Goal: Task Accomplishment & Management: Manage account settings

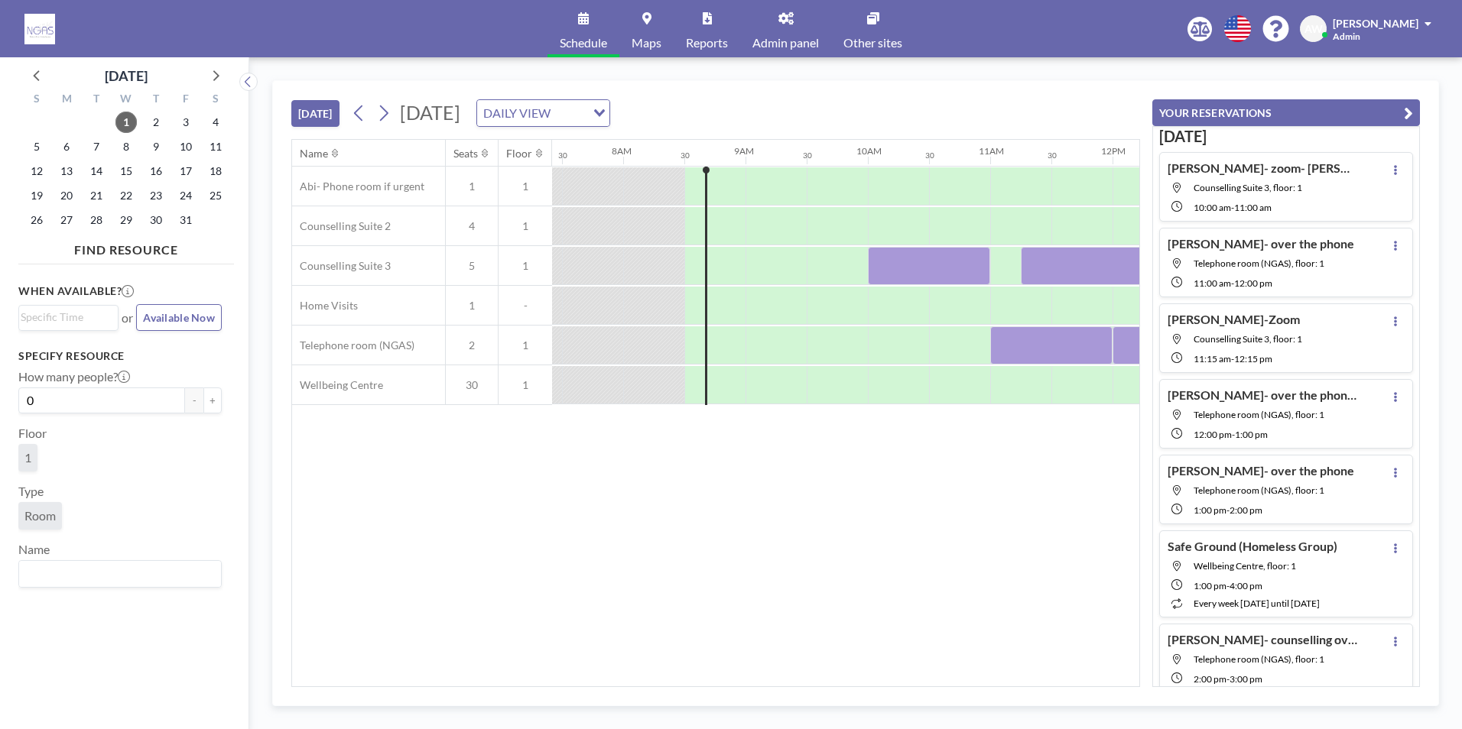
scroll to position [0, 979]
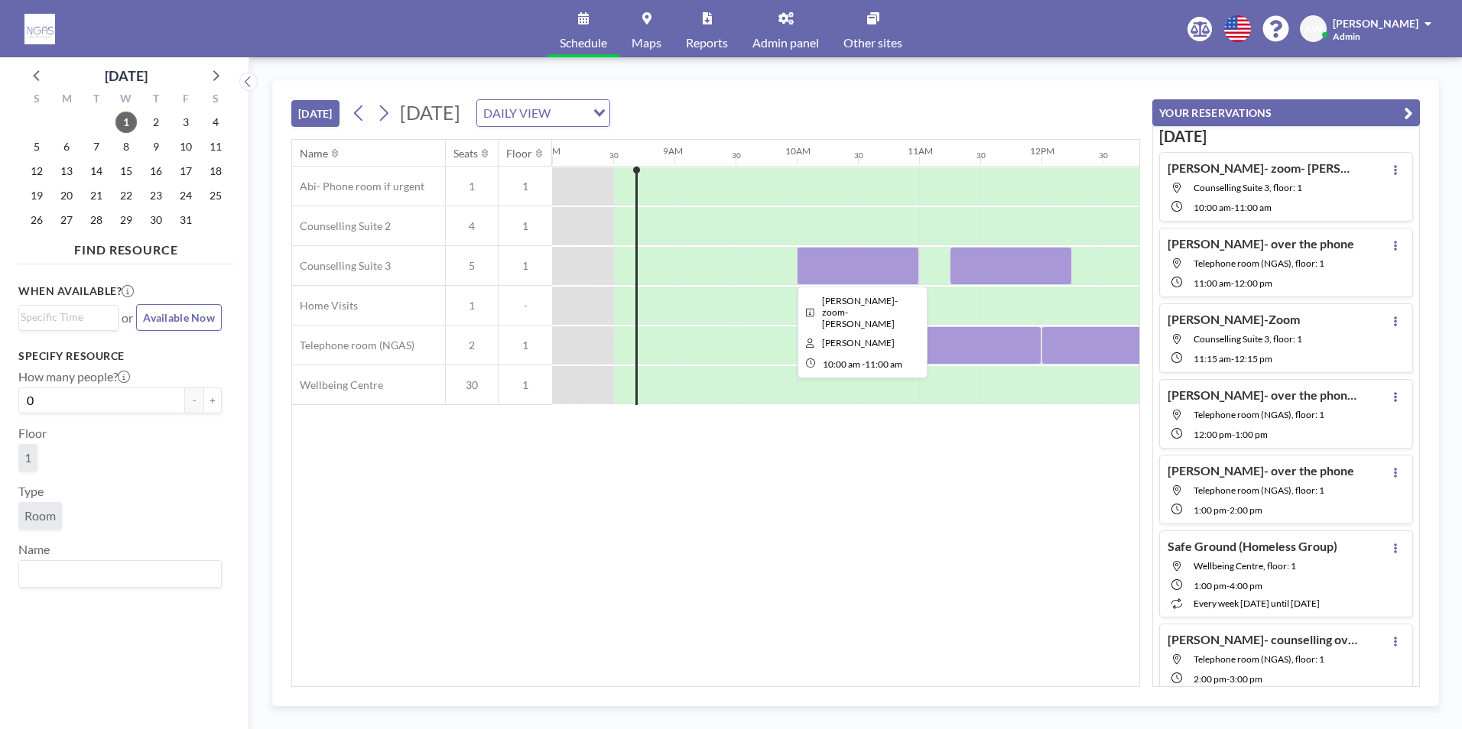
click at [865, 271] on div at bounding box center [858, 266] width 122 height 38
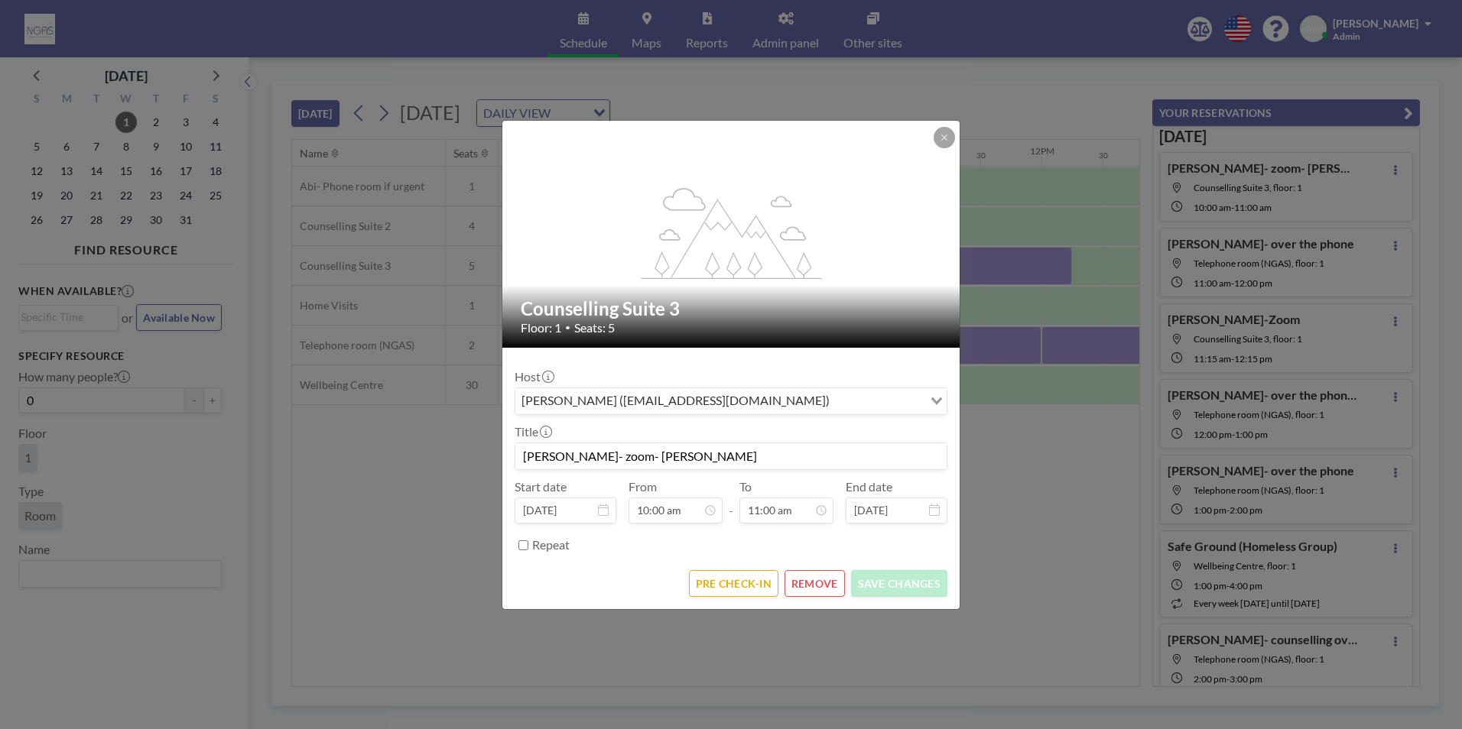
scroll to position [599, 0]
click at [764, 583] on button "PRE CHECK-IN" at bounding box center [733, 583] width 89 height 27
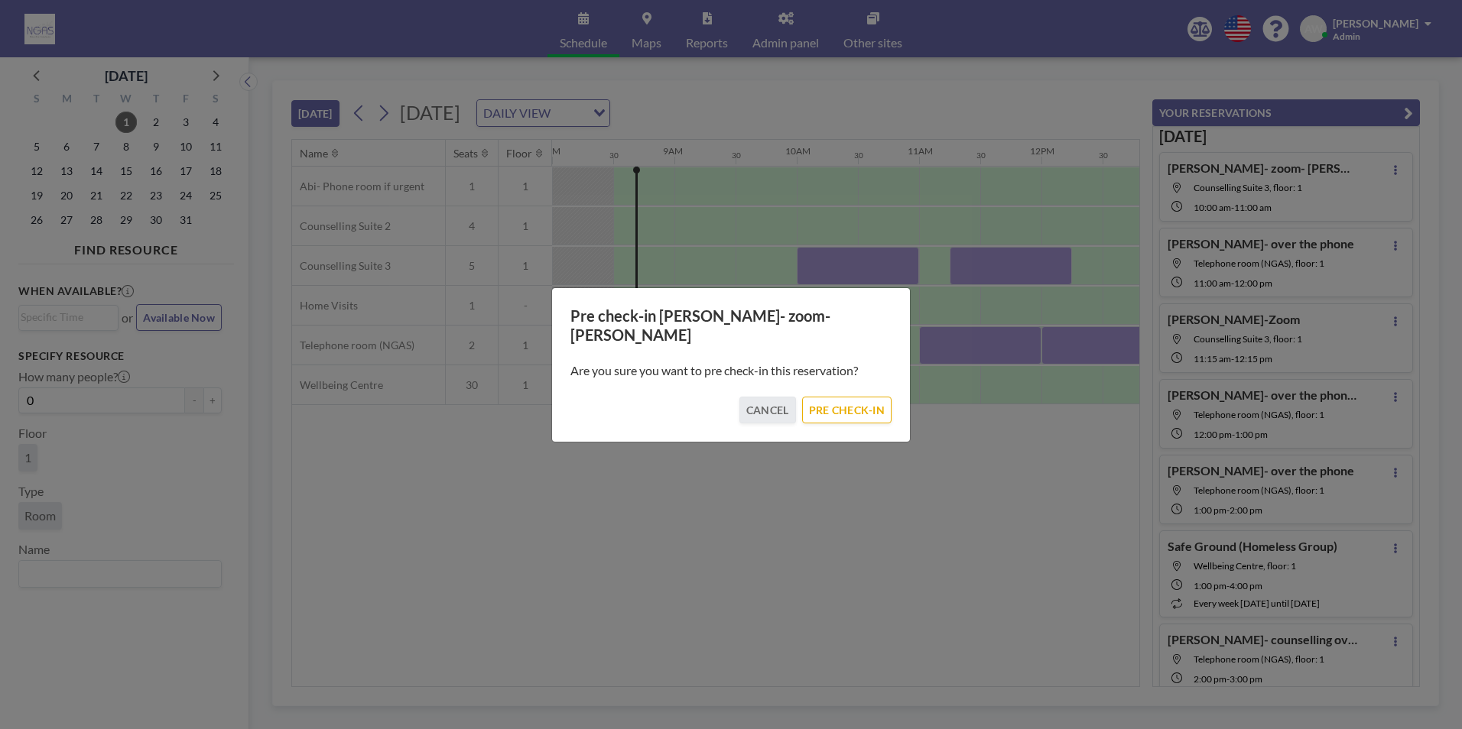
click at [846, 415] on div "Pre check-in [PERSON_NAME]- zoom- [PERSON_NAME] Are you sure you want to pre ch…" at bounding box center [730, 364] width 359 height 155
click at [846, 411] on button "PRE CHECK-IN" at bounding box center [846, 410] width 89 height 27
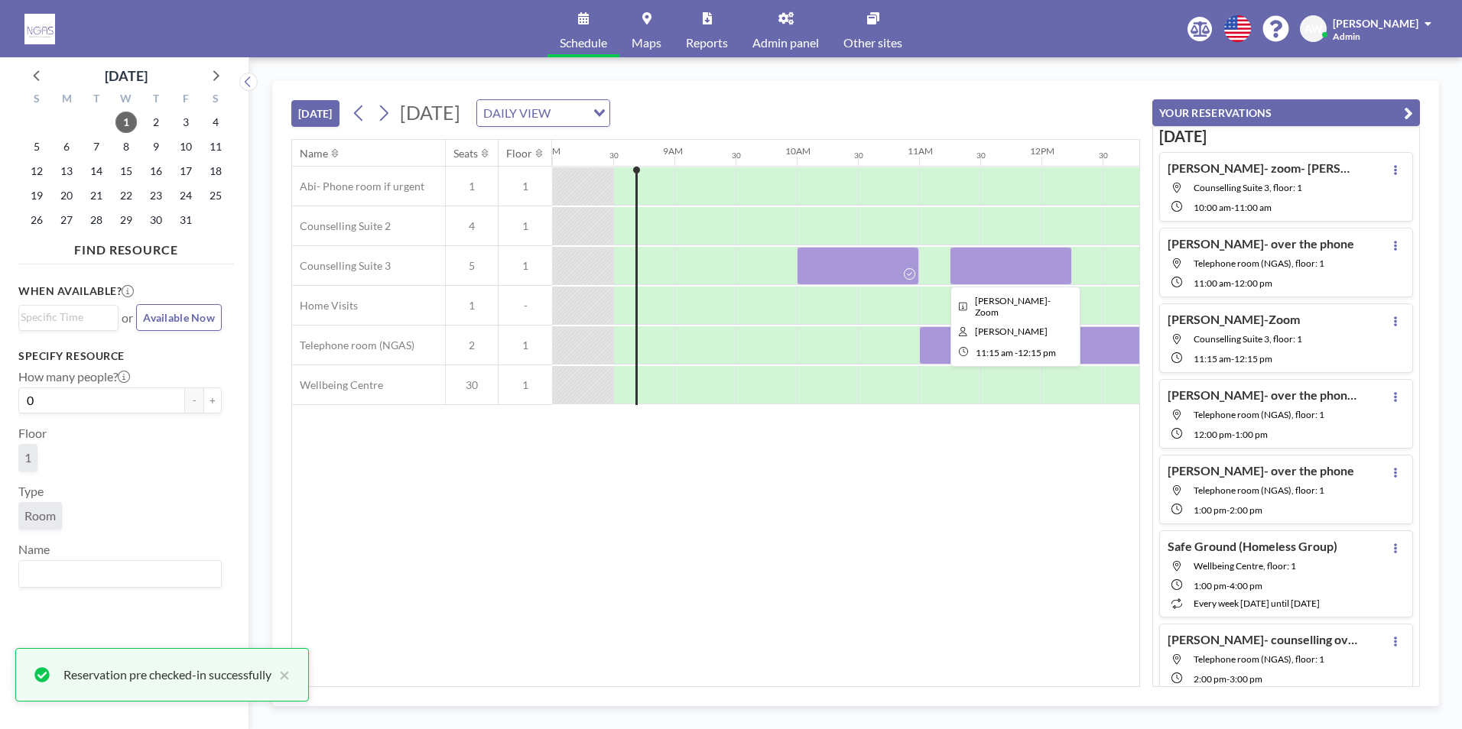
click at [997, 268] on div at bounding box center [1010, 266] width 122 height 38
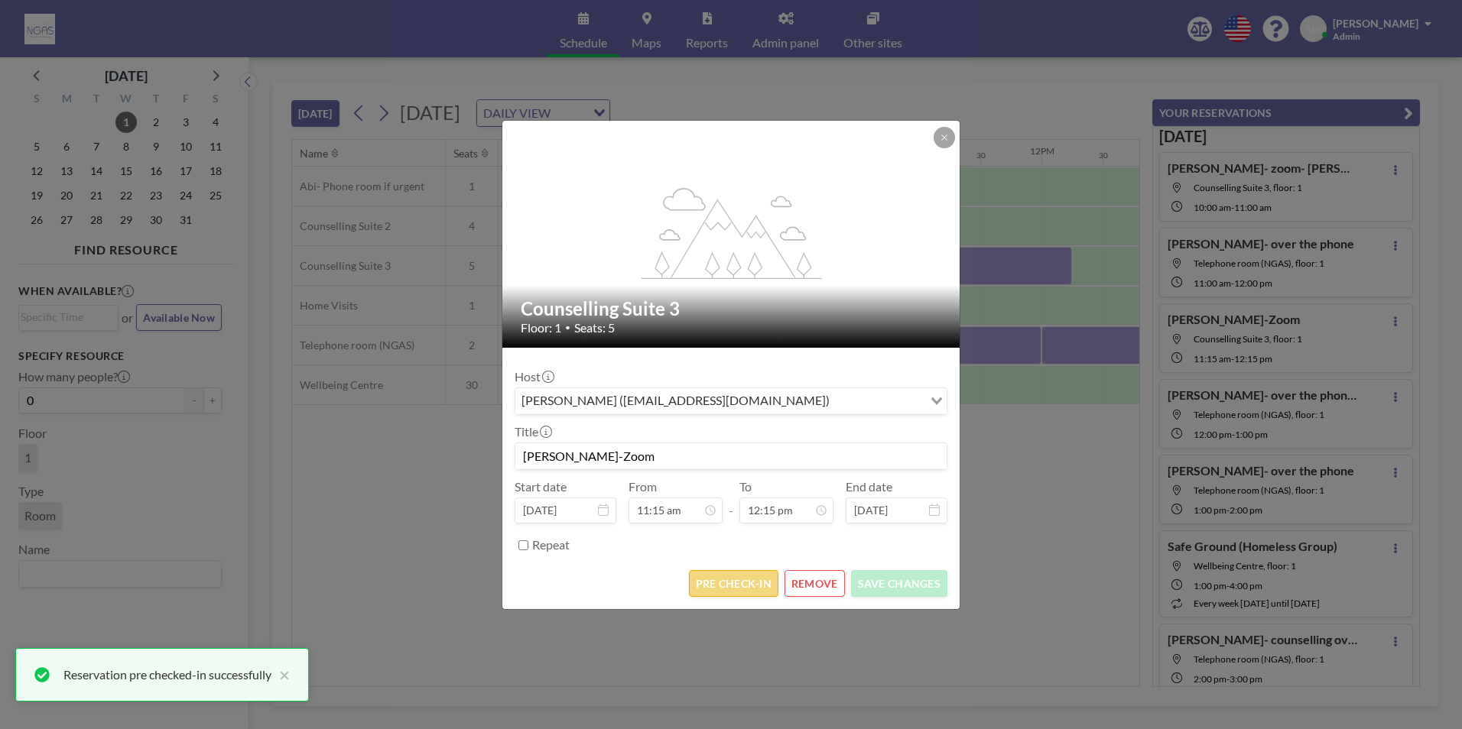
click at [755, 579] on button "PRE CHECK-IN" at bounding box center [733, 583] width 89 height 27
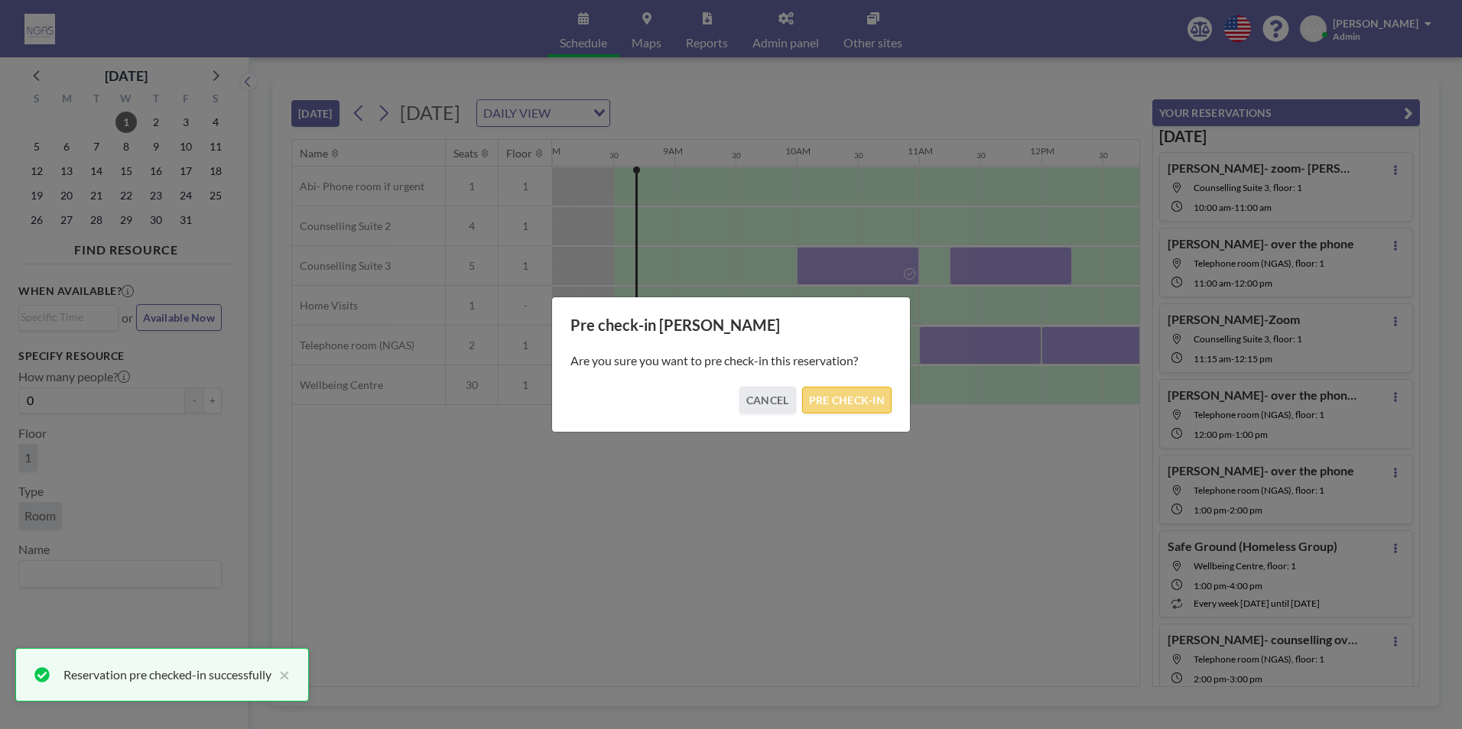
click at [835, 398] on button "PRE CHECK-IN" at bounding box center [846, 400] width 89 height 27
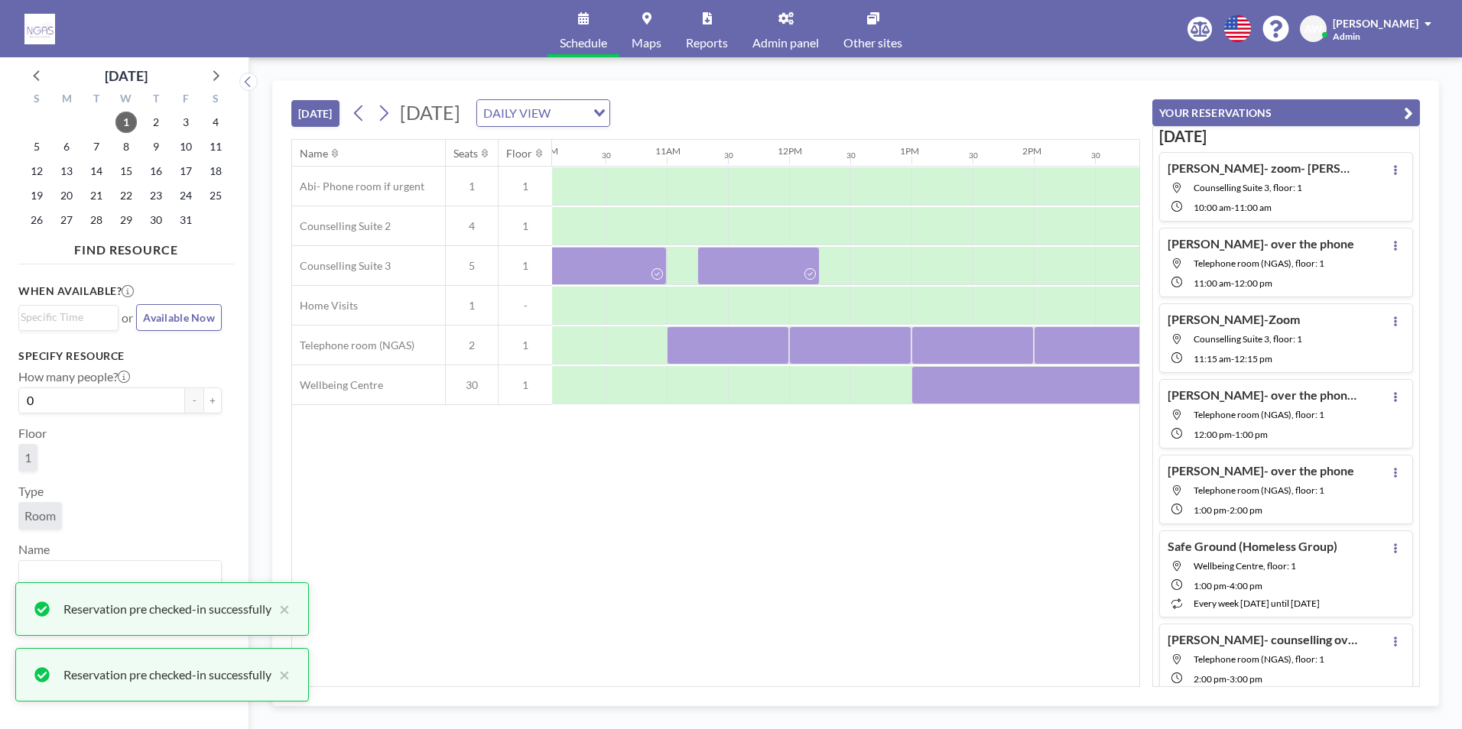
scroll to position [0, 1264]
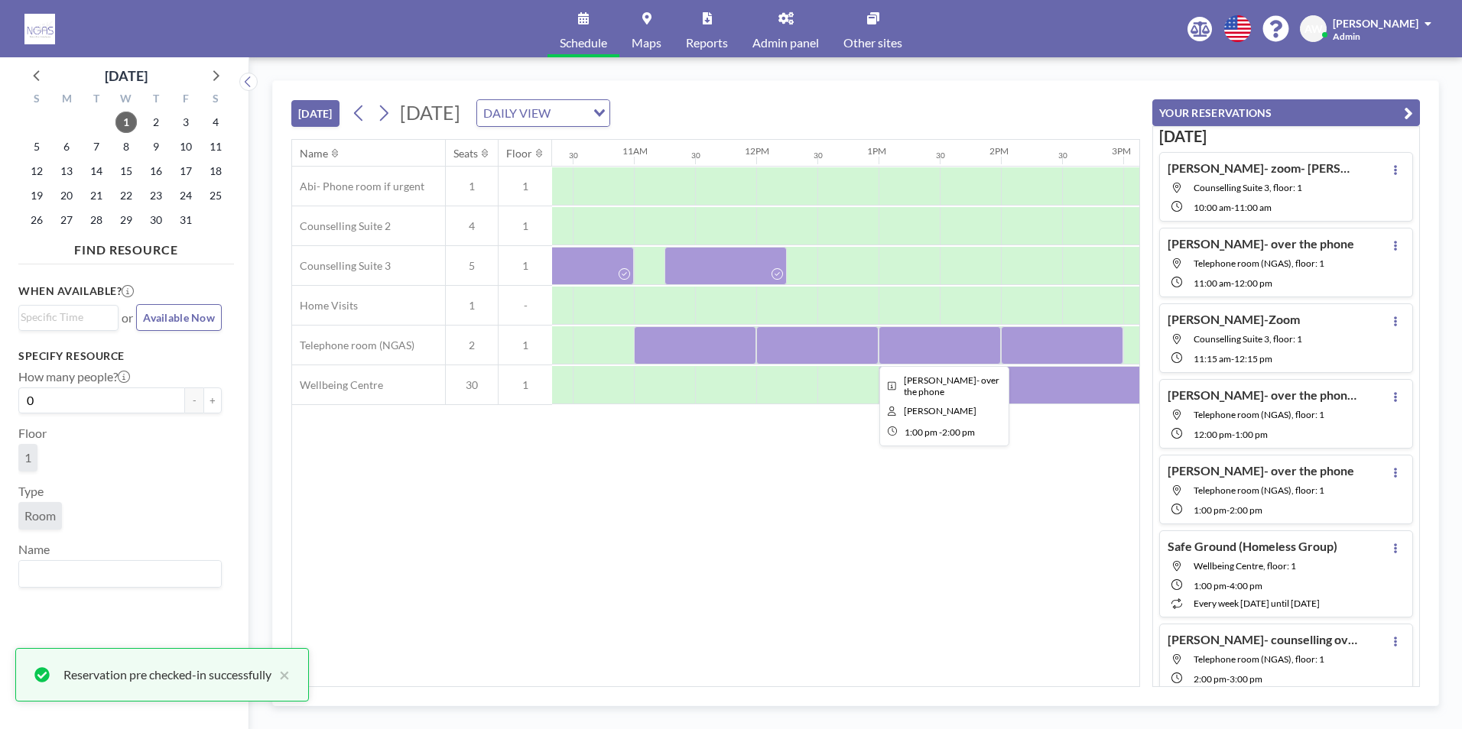
click at [961, 348] on div at bounding box center [939, 345] width 122 height 38
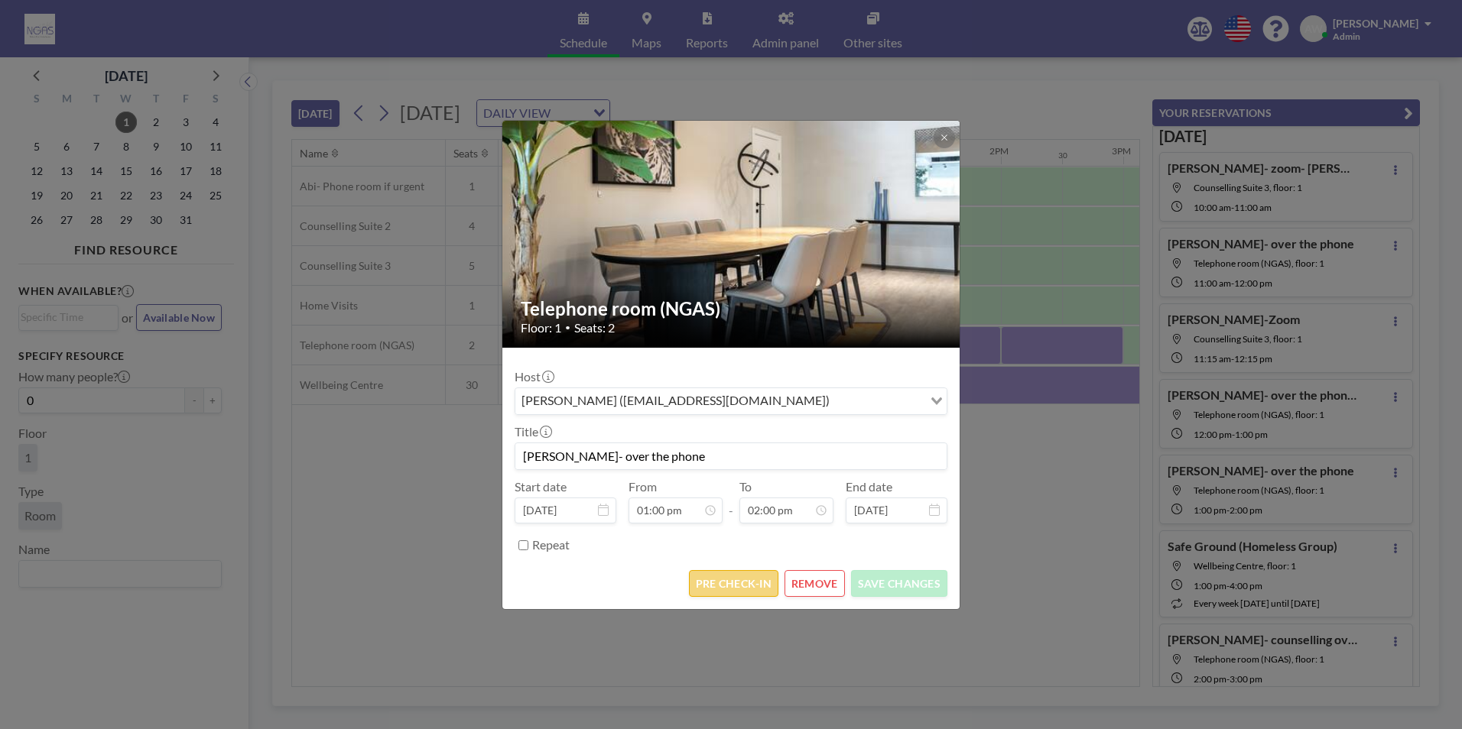
click at [732, 578] on button "PRE CHECK-IN" at bounding box center [733, 583] width 89 height 27
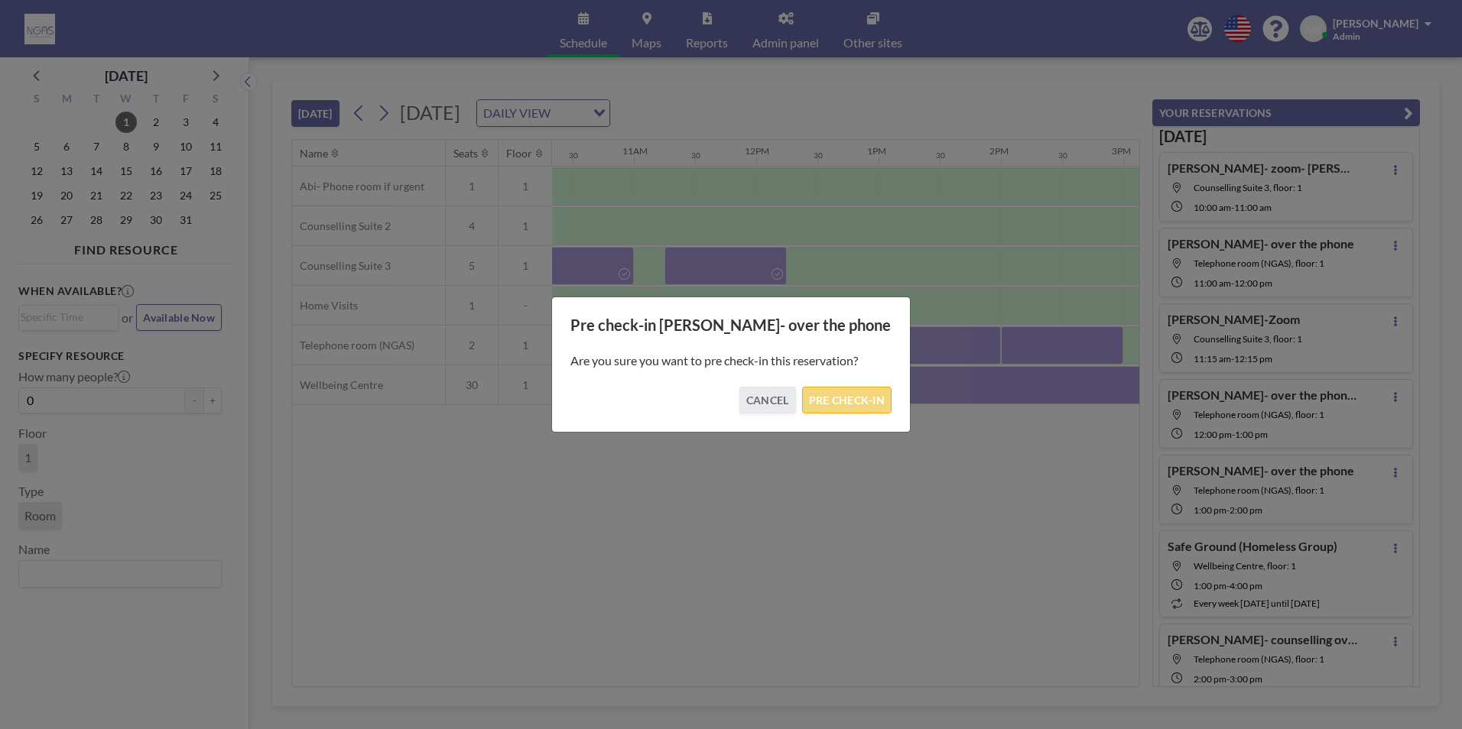
click at [848, 406] on button "PRE CHECK-IN" at bounding box center [846, 400] width 89 height 27
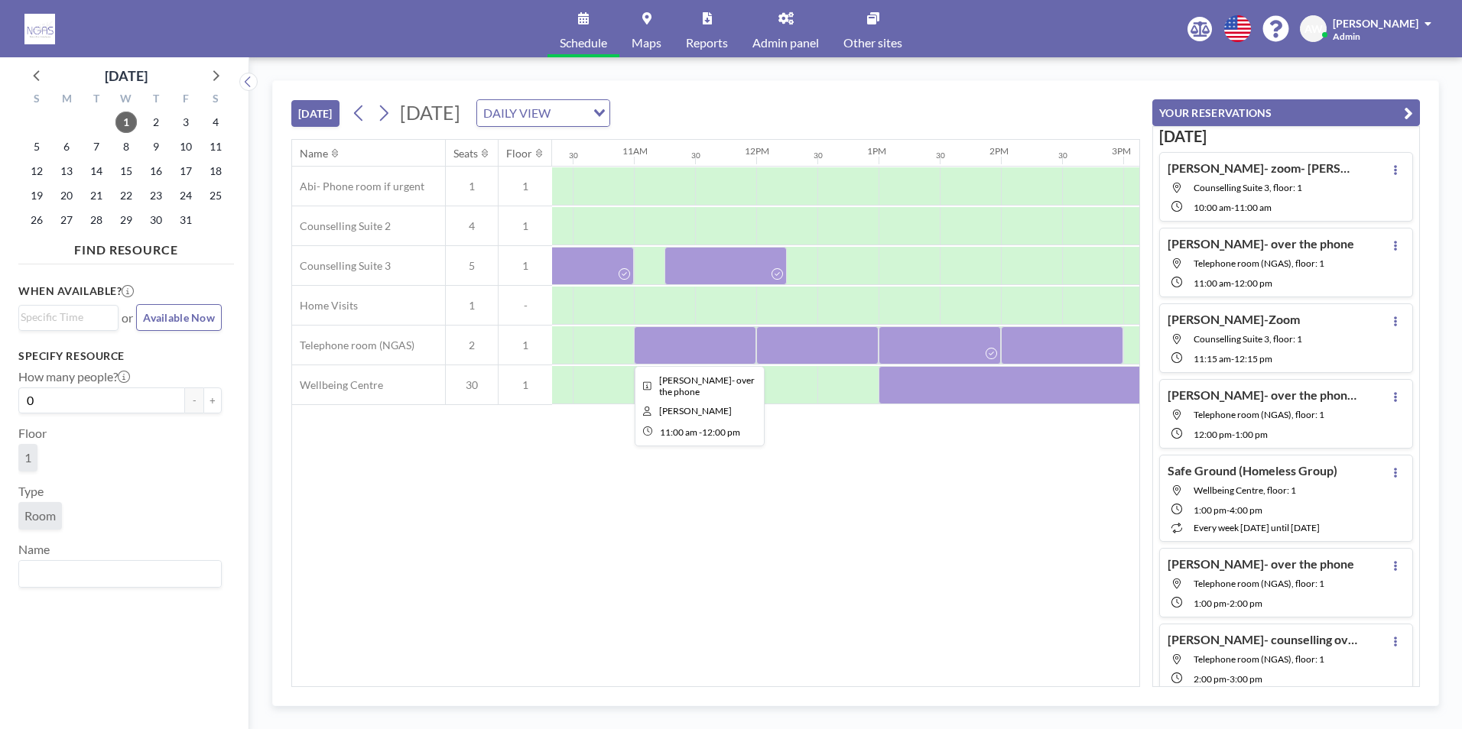
click at [688, 355] on div at bounding box center [695, 345] width 122 height 38
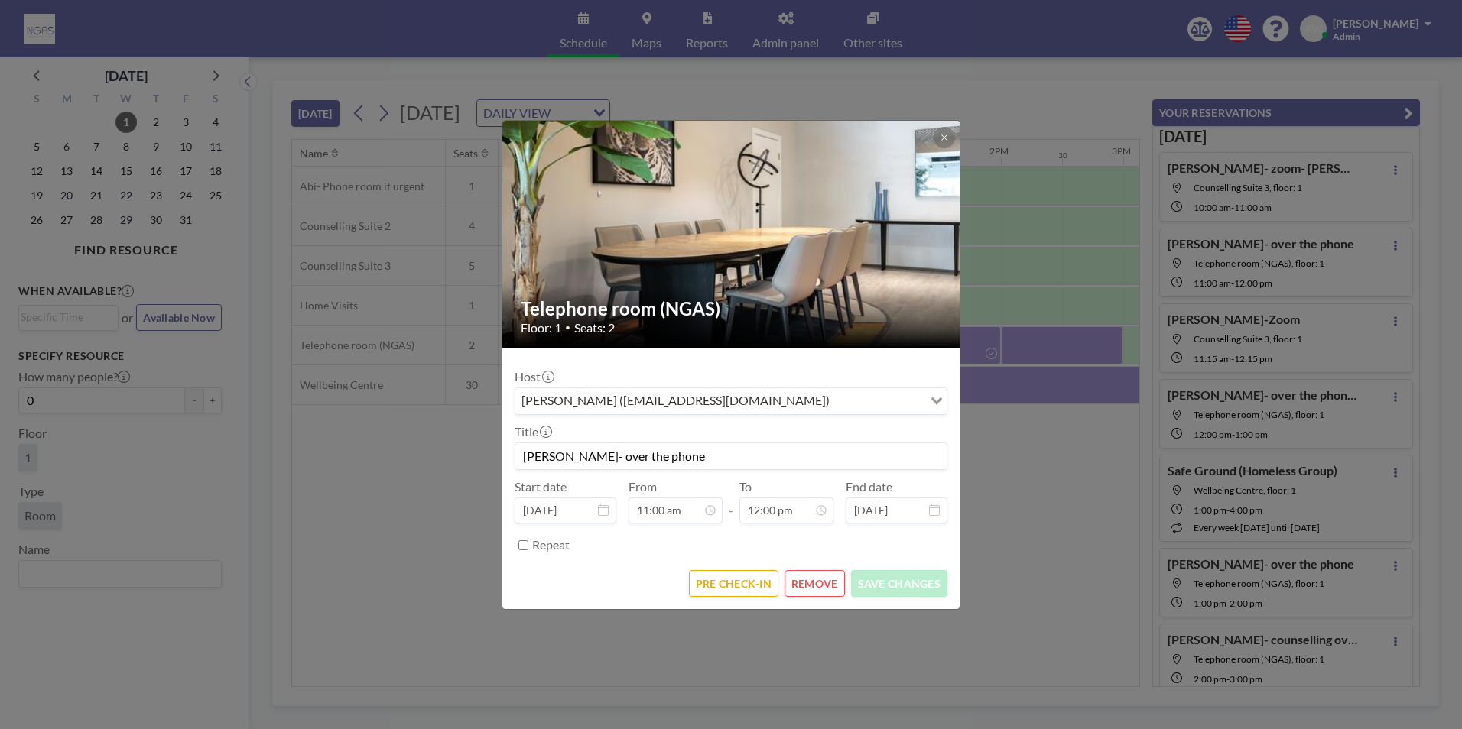
click at [738, 605] on form "Host [PERSON_NAME] ([EMAIL_ADDRESS][DOMAIN_NAME]) Loading... Title [PERSON_NAME…" at bounding box center [730, 478] width 457 height 261
click at [738, 590] on button "PRE CHECK-IN" at bounding box center [733, 583] width 89 height 27
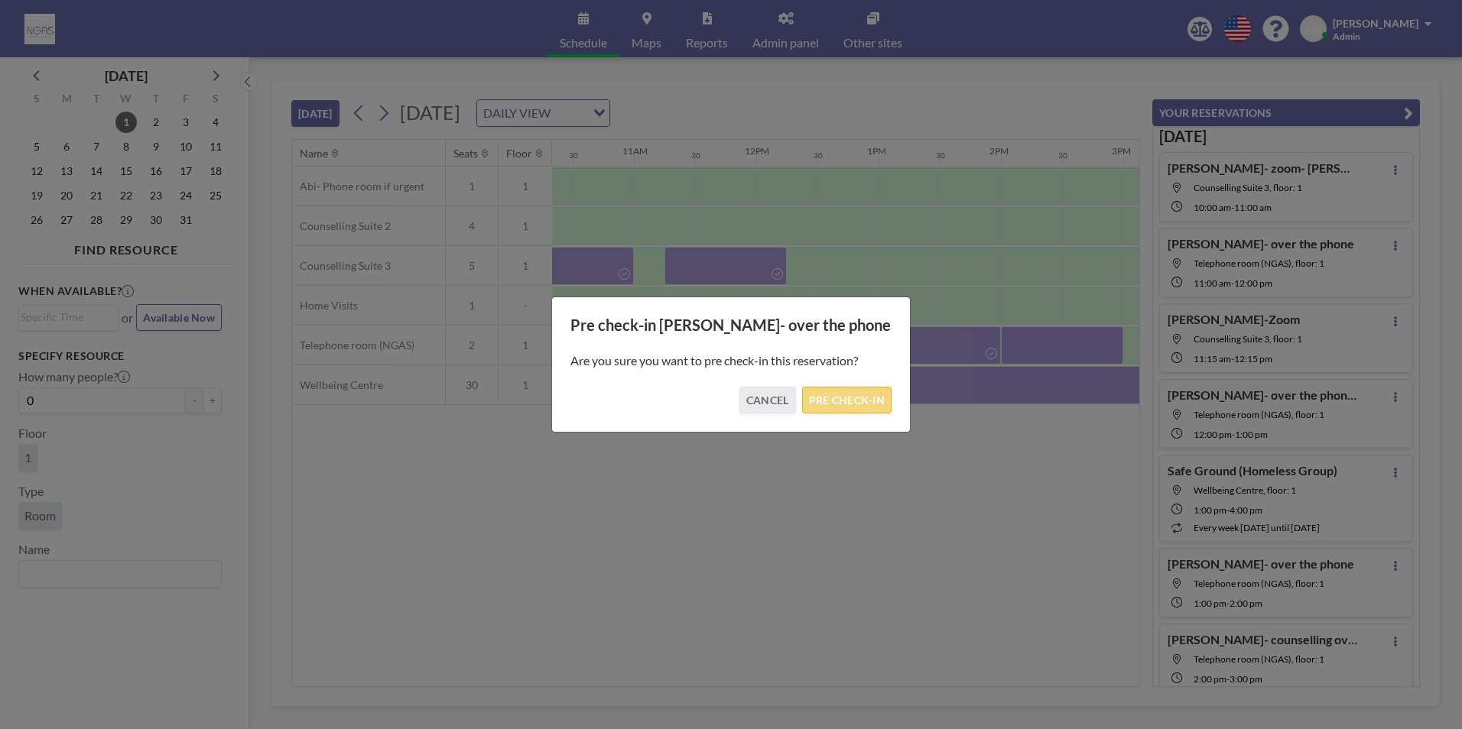
click at [852, 398] on button "PRE CHECK-IN" at bounding box center [846, 400] width 89 height 27
click at [842, 402] on button "PRE CHECK-IN" at bounding box center [846, 400] width 89 height 27
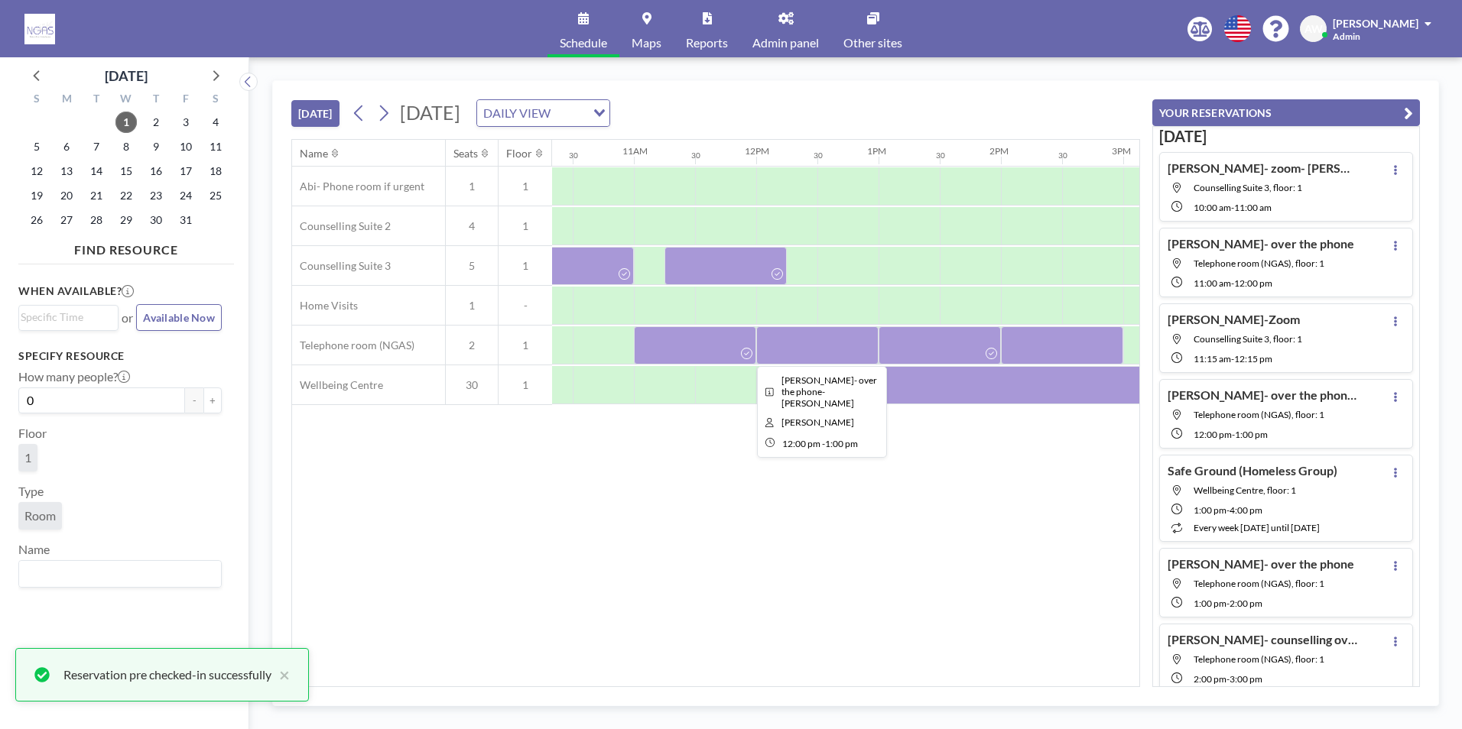
click at [815, 353] on div at bounding box center [817, 345] width 122 height 38
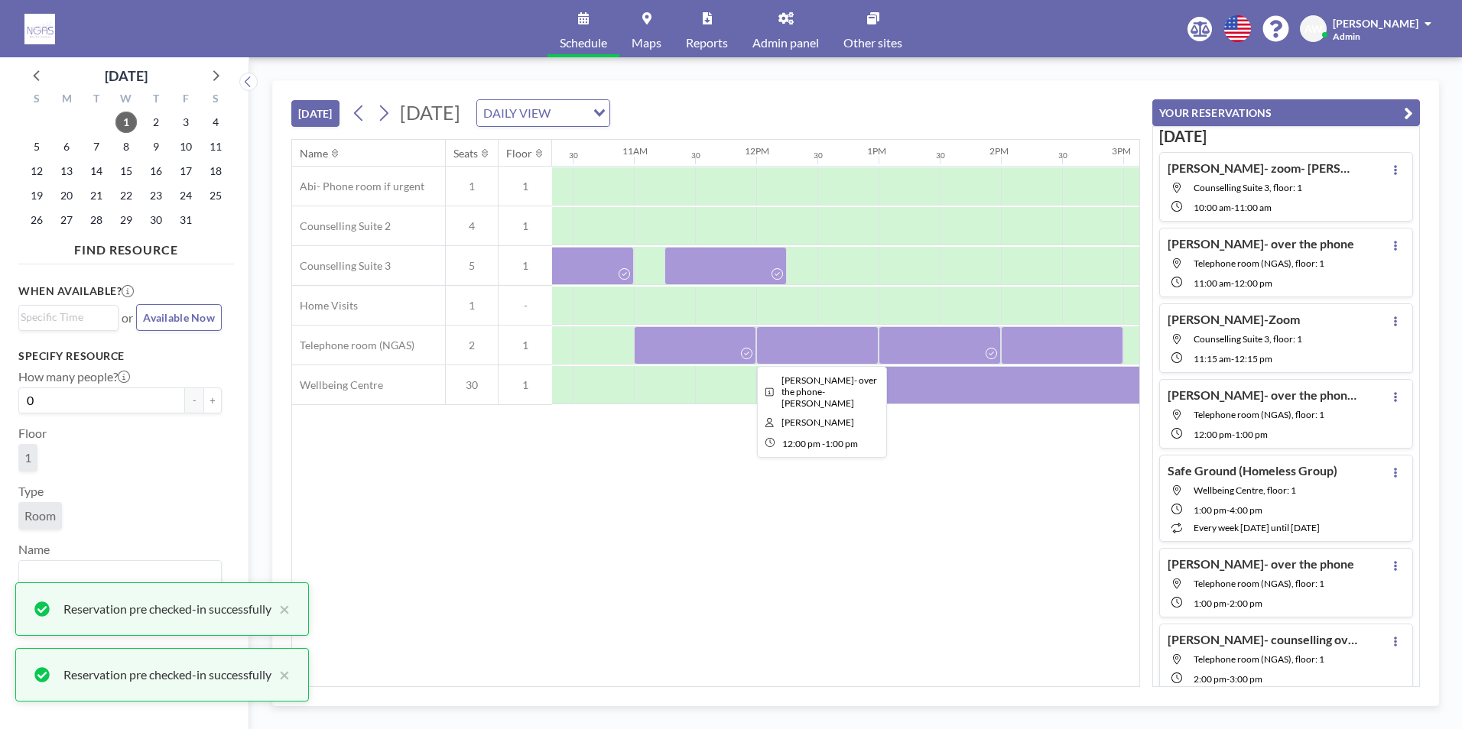
click at [813, 357] on div at bounding box center [817, 345] width 122 height 38
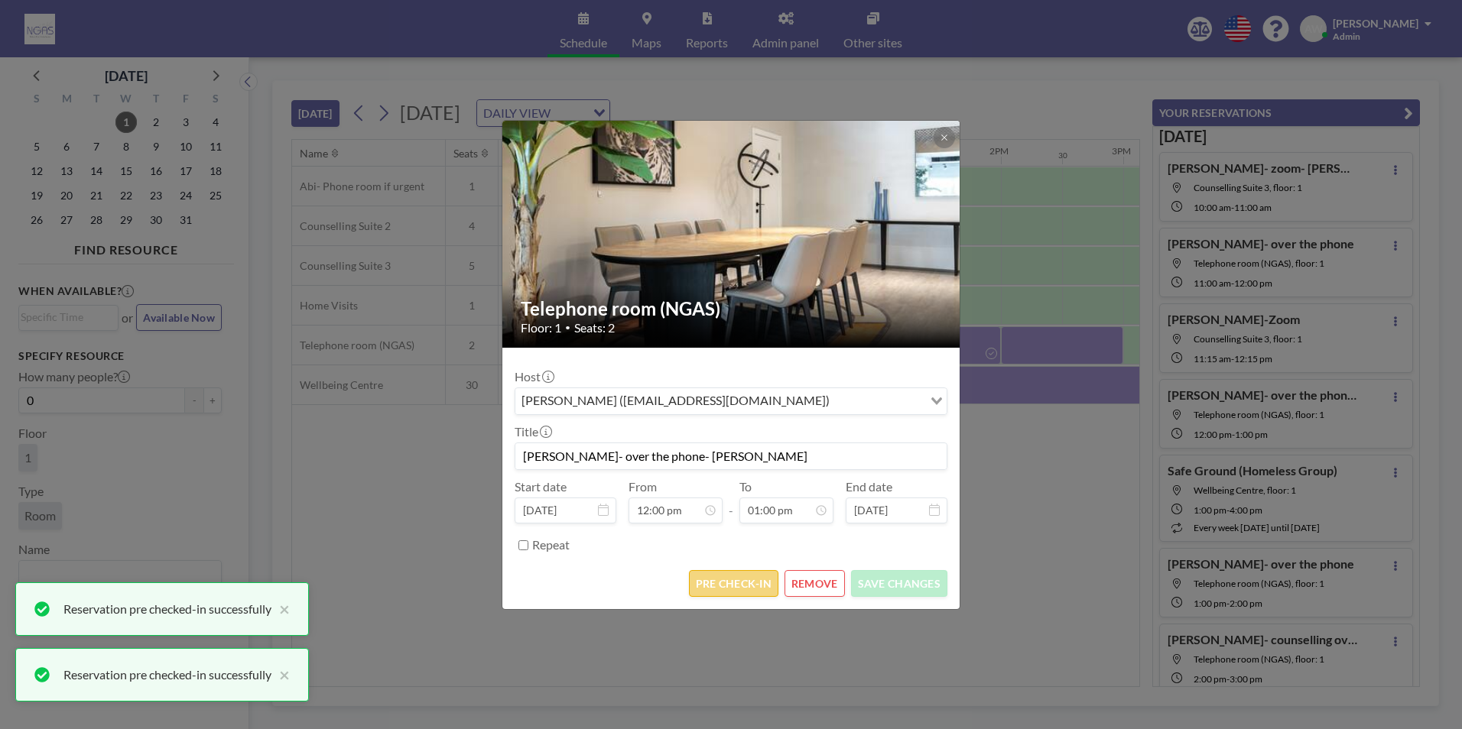
scroll to position [707, 0]
click at [720, 586] on button "PRE CHECK-IN" at bounding box center [733, 583] width 89 height 27
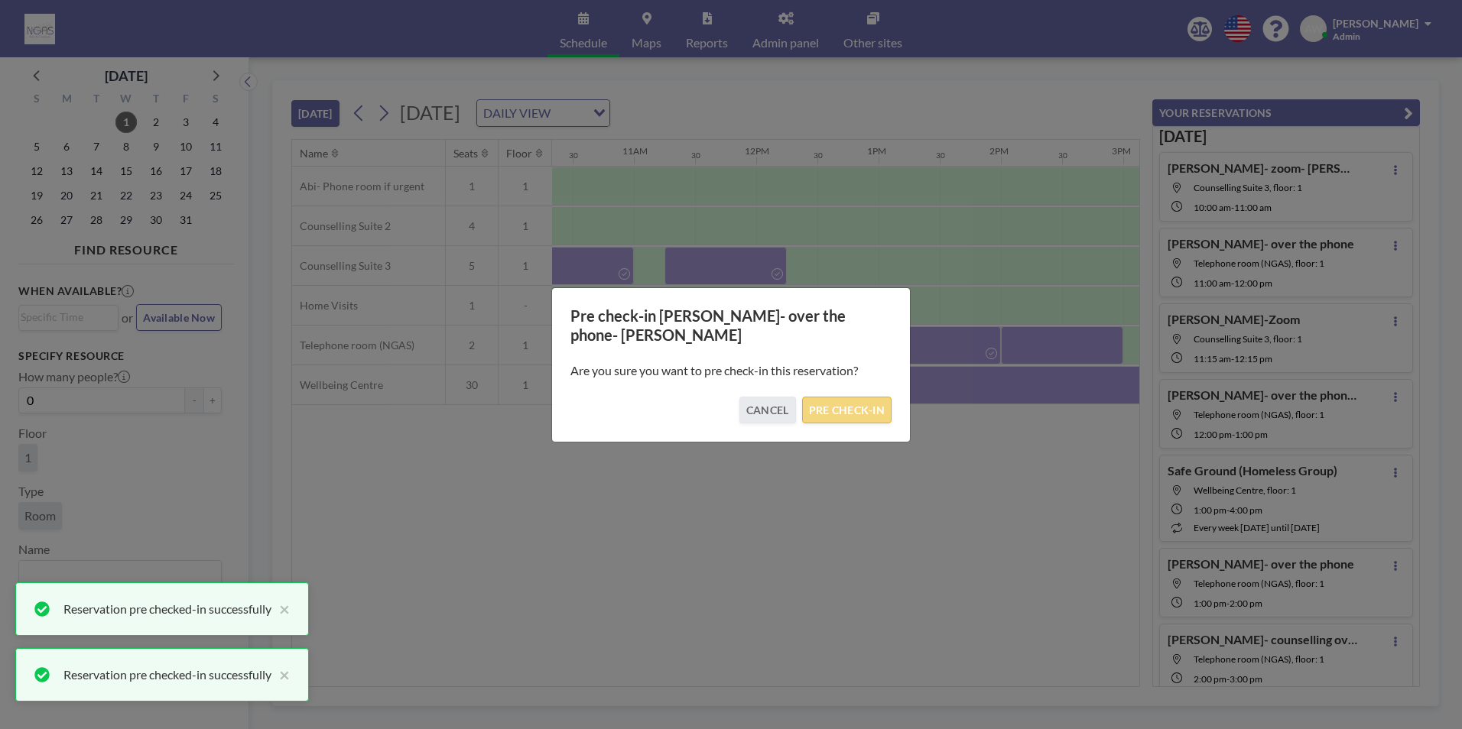
click at [874, 404] on button "PRE CHECK-IN" at bounding box center [846, 410] width 89 height 27
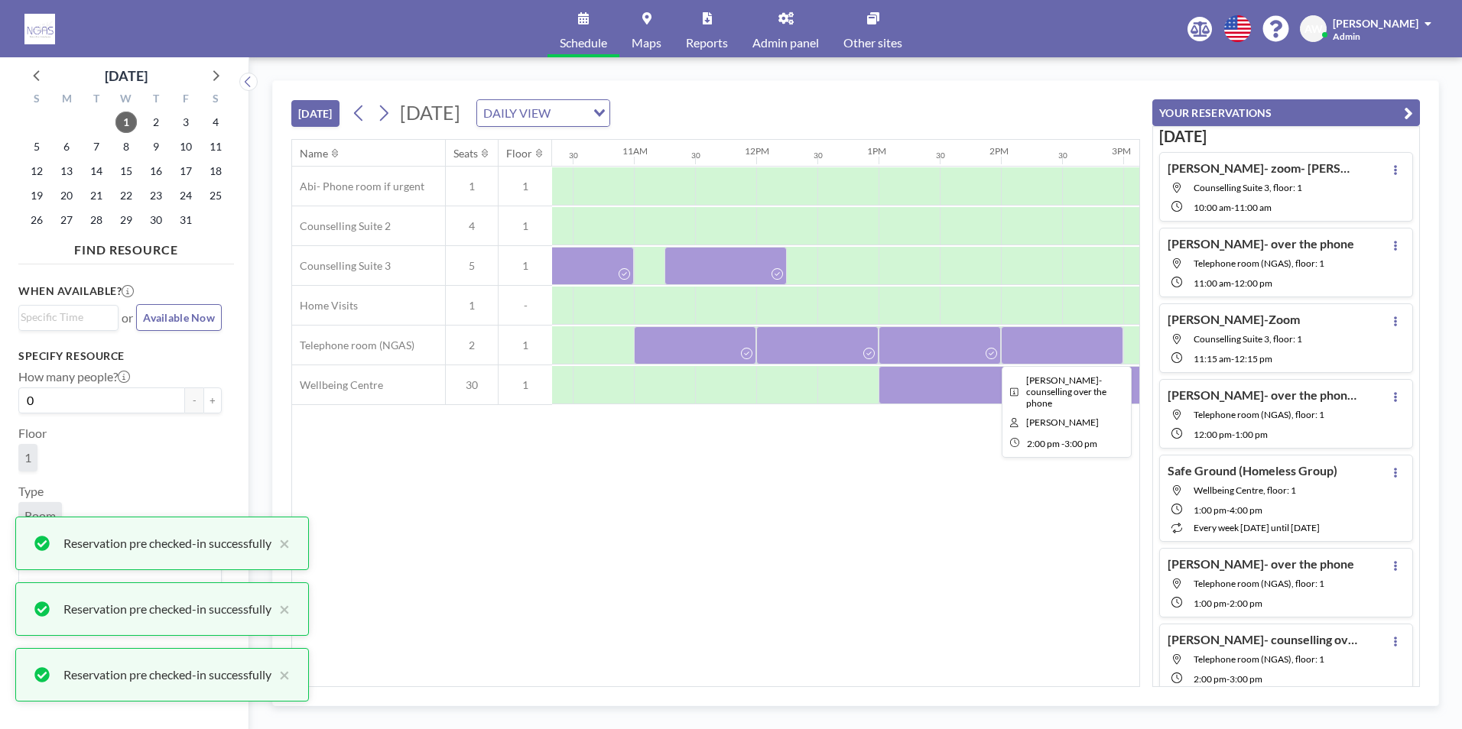
click at [1042, 341] on div at bounding box center [1062, 345] width 122 height 38
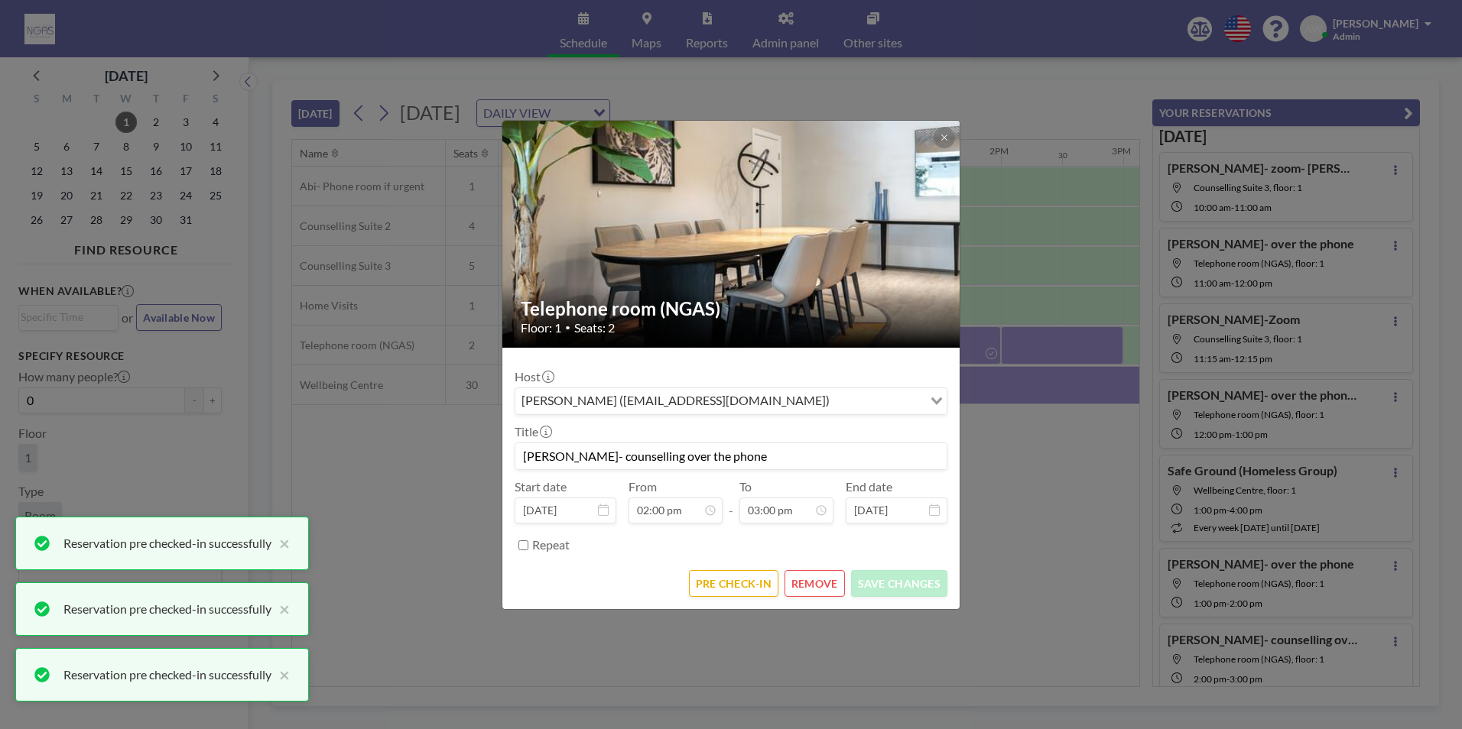
scroll to position [816, 0]
click at [744, 577] on button "PRE CHECK-IN" at bounding box center [733, 583] width 89 height 27
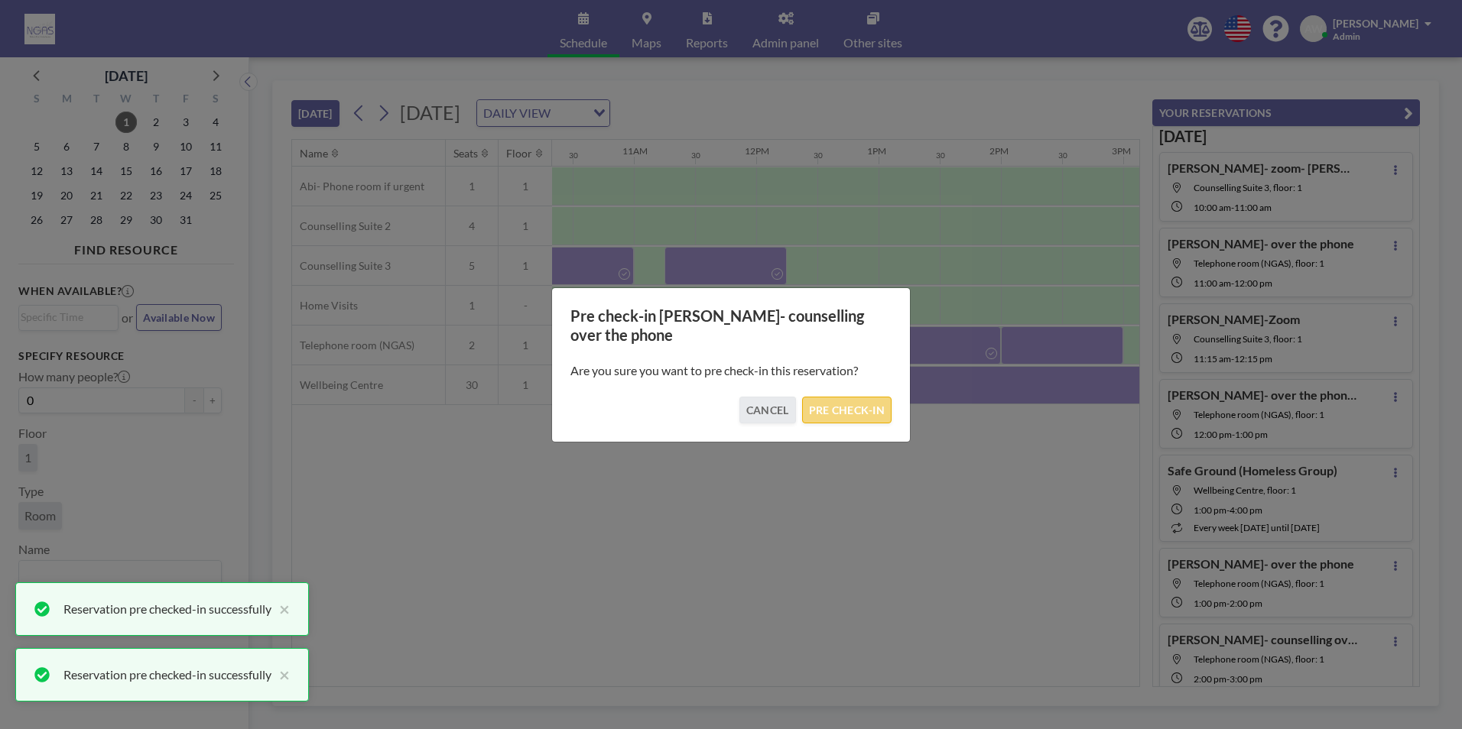
click at [849, 414] on button "PRE CHECK-IN" at bounding box center [846, 410] width 89 height 27
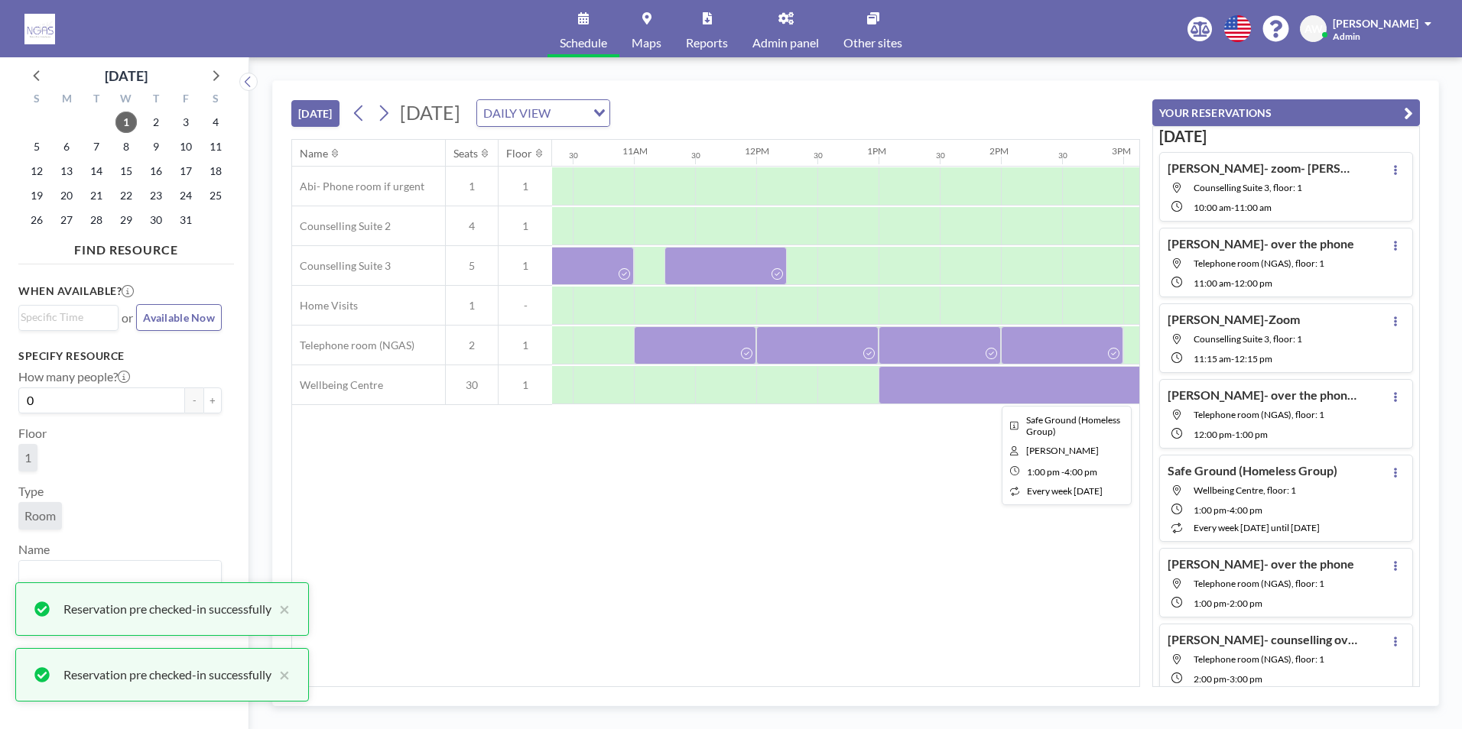
click at [924, 391] on div at bounding box center [1061, 385] width 367 height 38
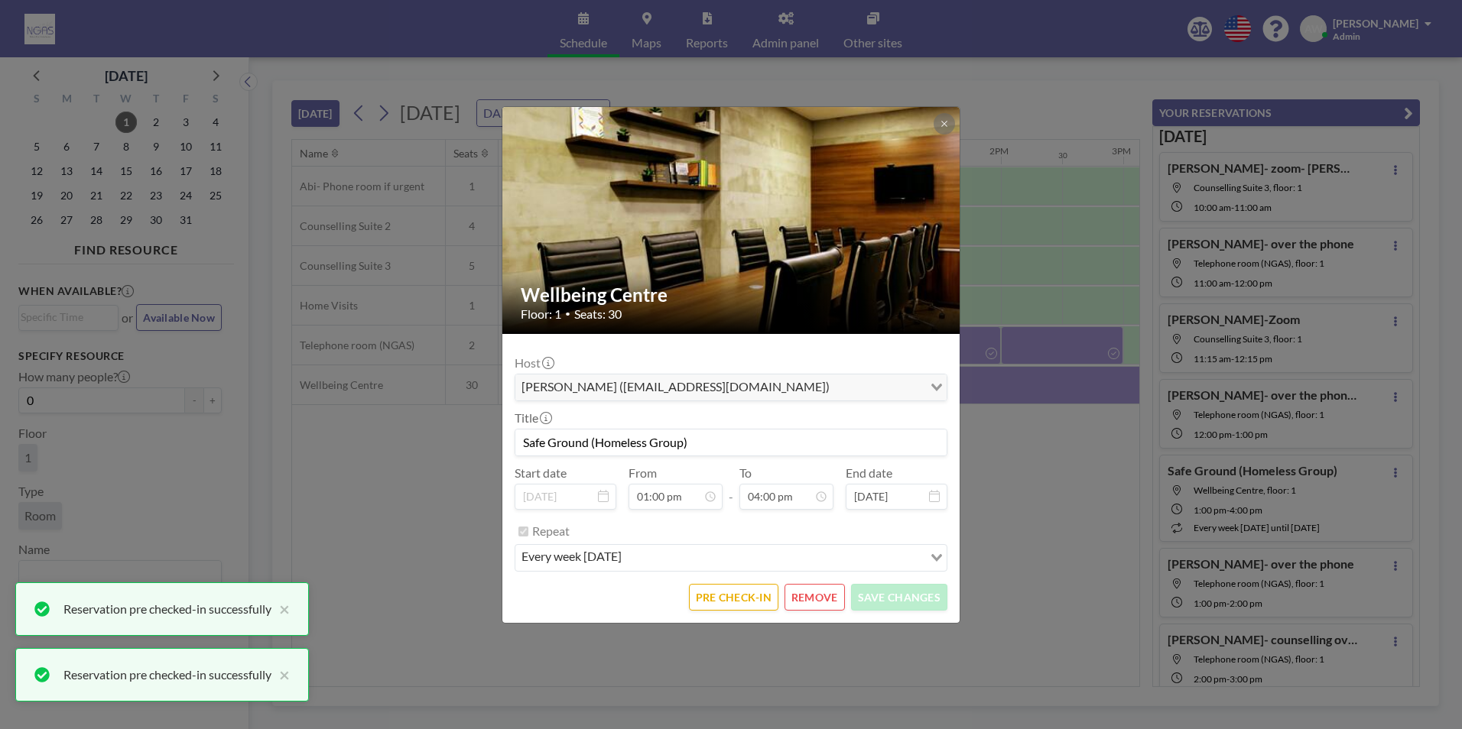
click at [721, 611] on form "Host [PERSON_NAME] ([EMAIL_ADDRESS][DOMAIN_NAME]) Loading... Title Safe Ground …" at bounding box center [730, 478] width 457 height 289
click at [729, 586] on button "PRE CHECK-IN" at bounding box center [733, 597] width 89 height 27
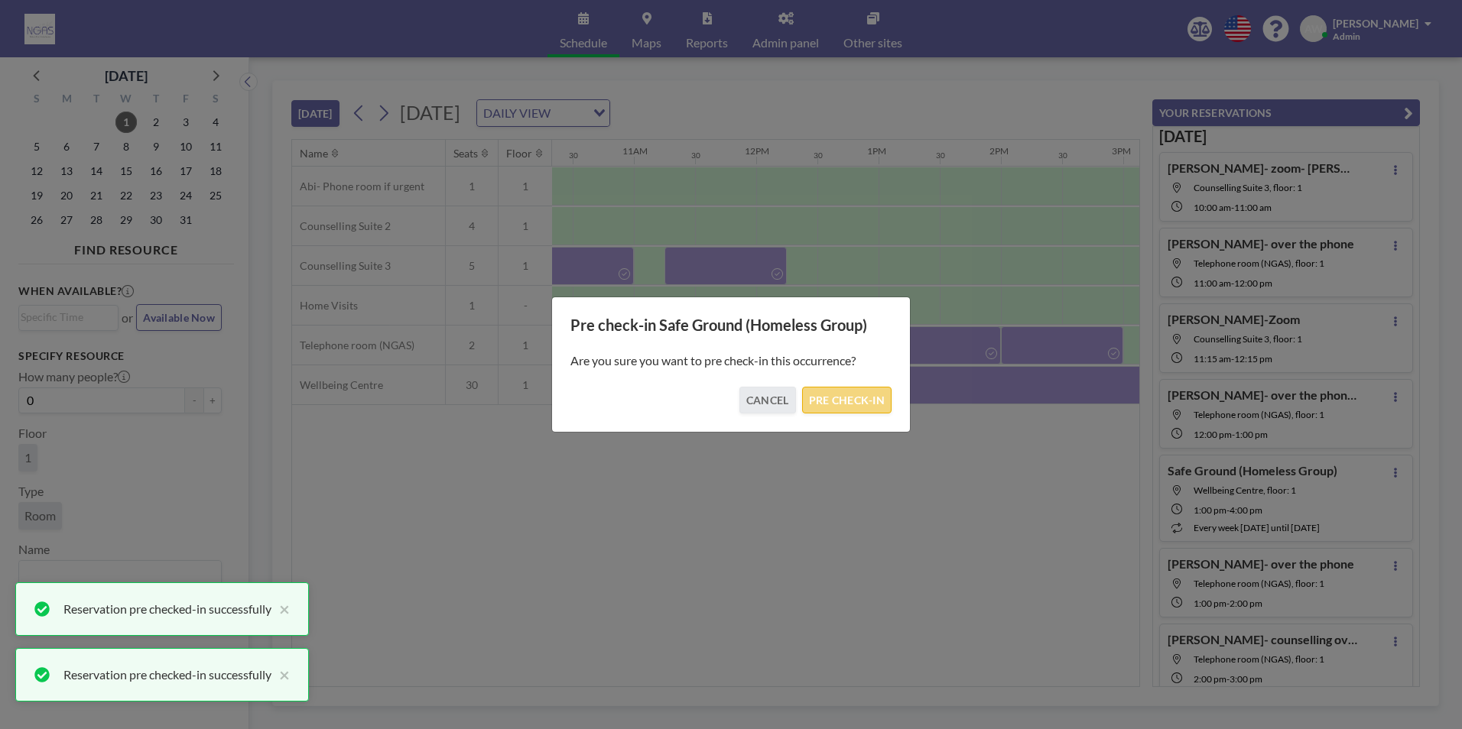
click at [849, 410] on button "PRE CHECK-IN" at bounding box center [846, 400] width 89 height 27
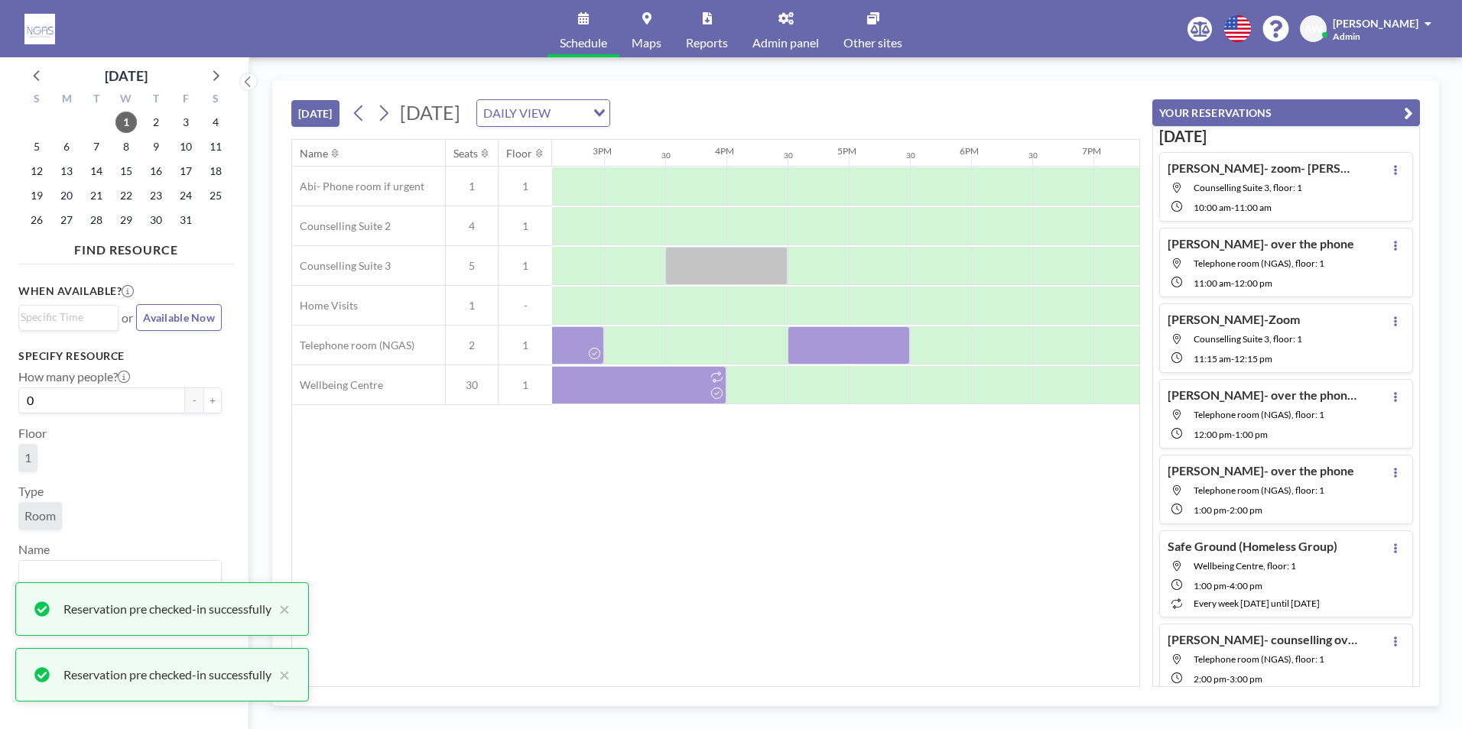
scroll to position [0, 1786]
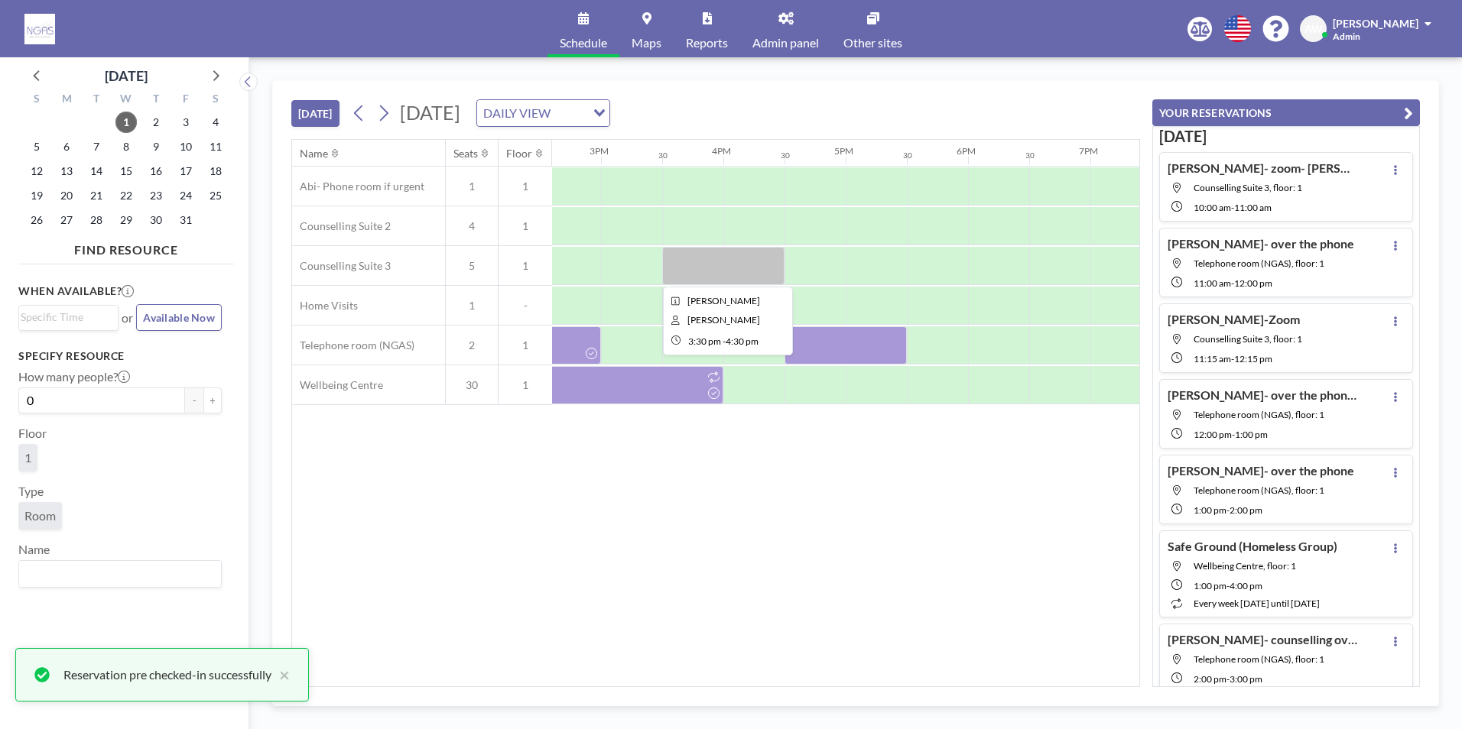
click at [762, 274] on div at bounding box center [723, 266] width 122 height 38
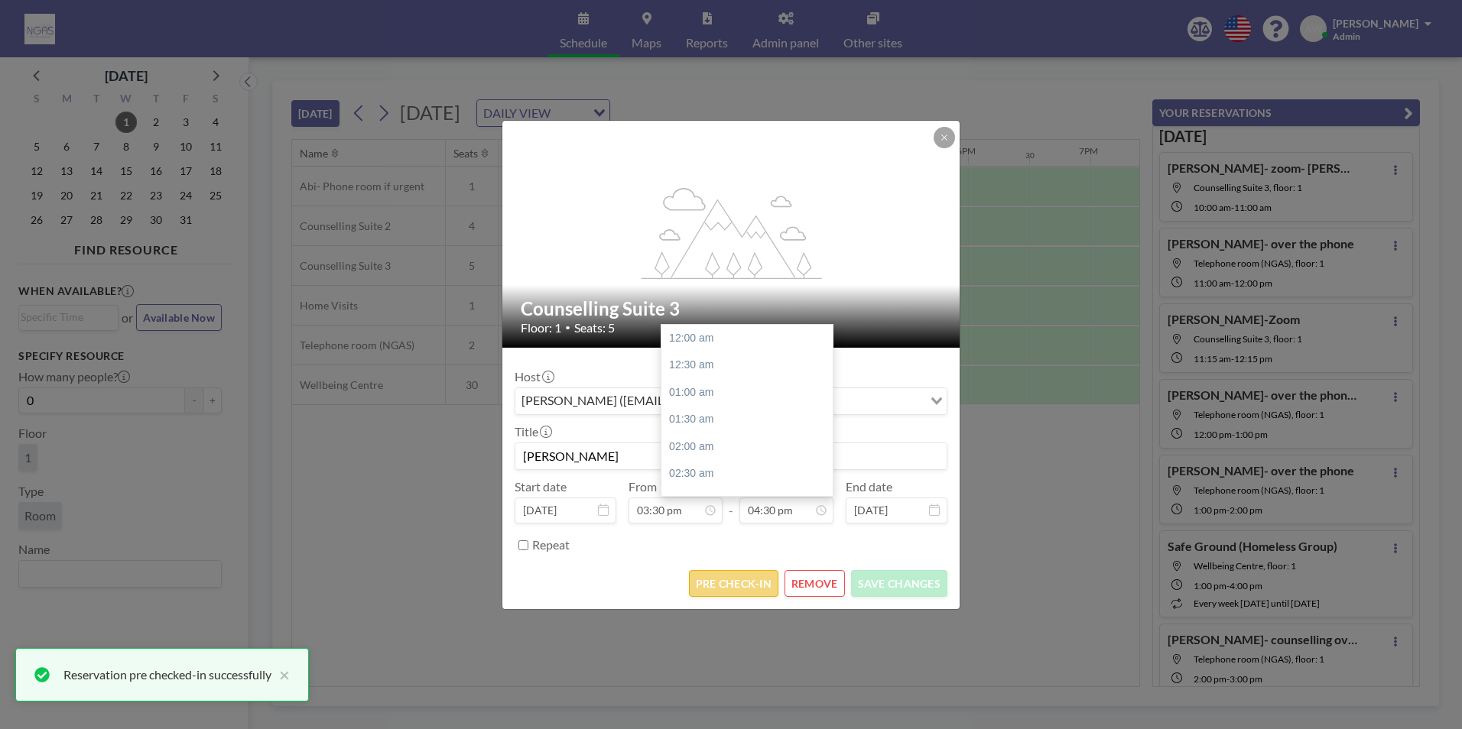
scroll to position [898, 0]
click at [749, 576] on button "PRE CHECK-IN" at bounding box center [733, 583] width 89 height 27
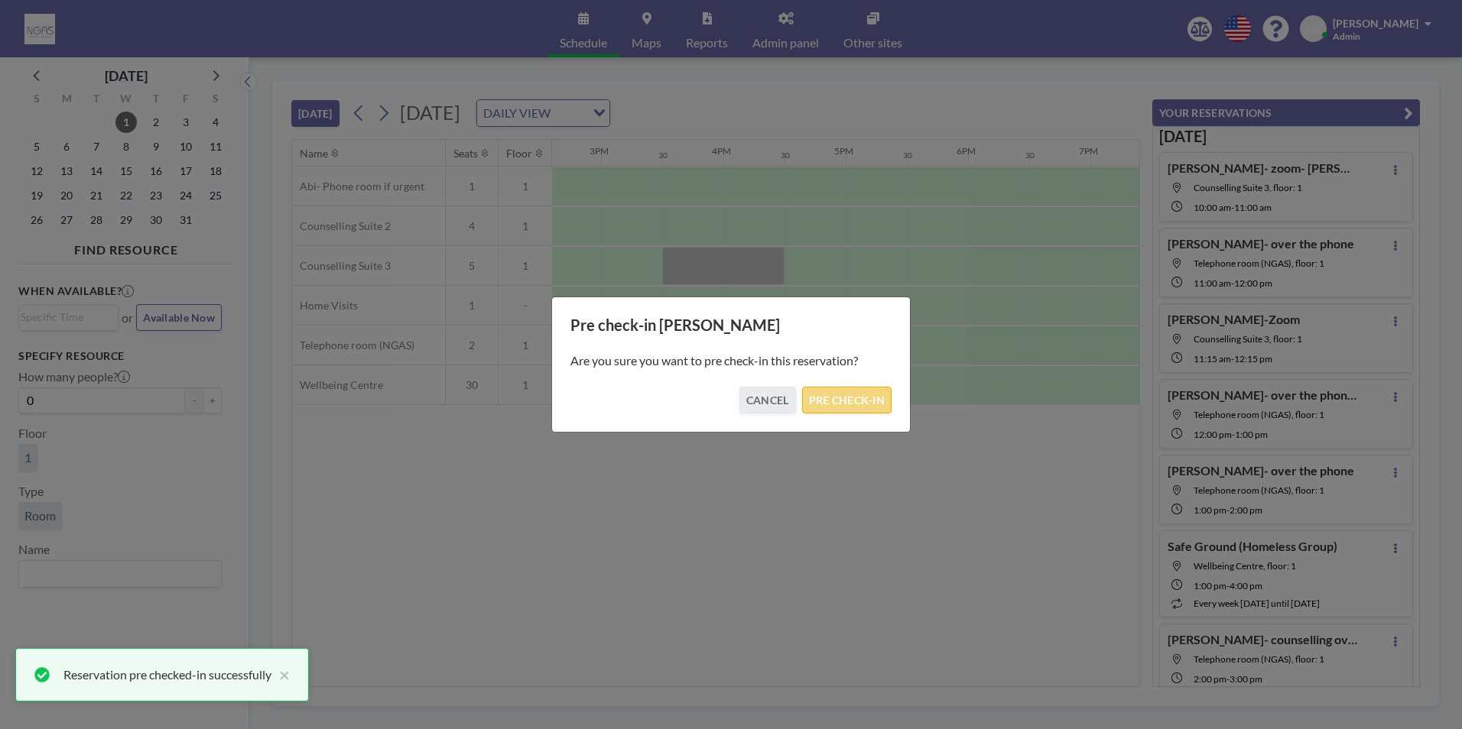
click at [851, 403] on button "PRE CHECK-IN" at bounding box center [846, 400] width 89 height 27
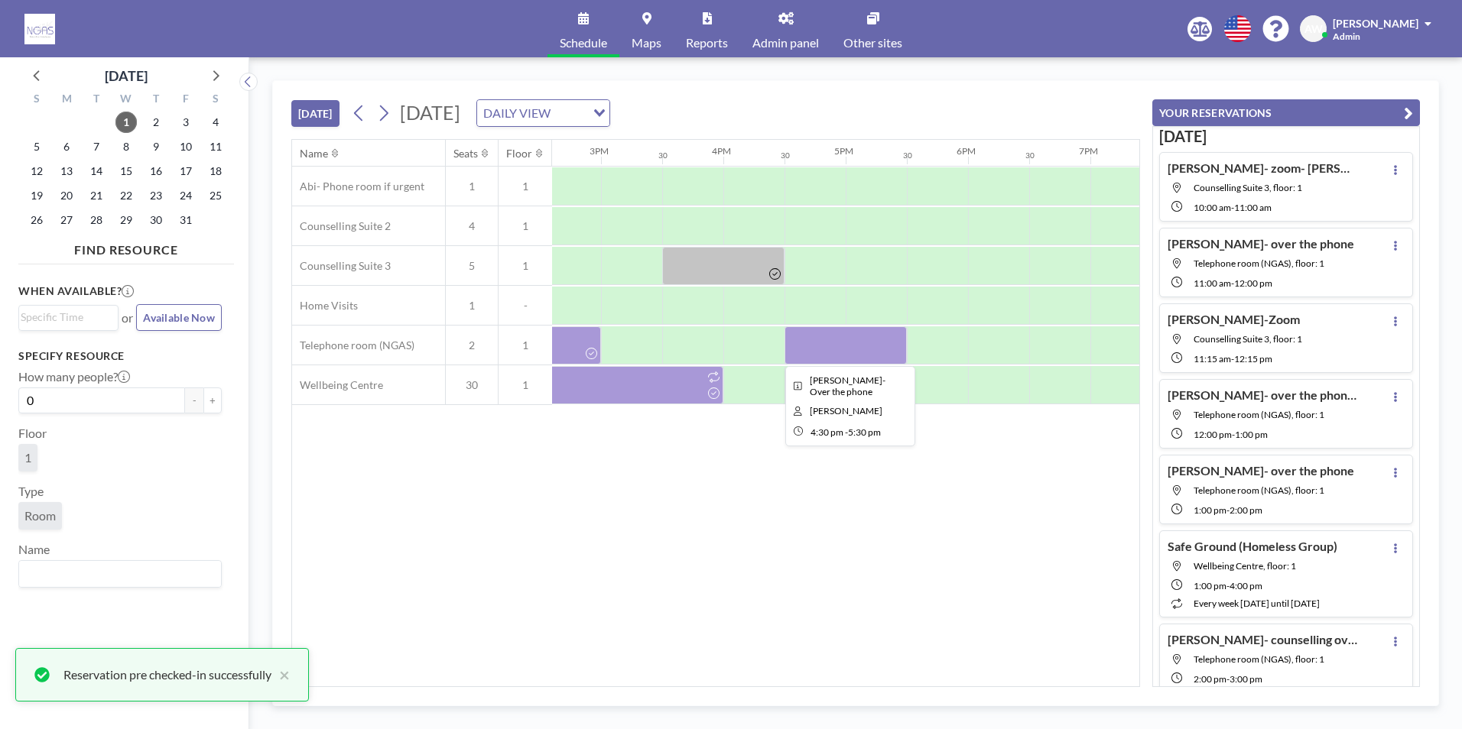
click at [852, 355] on div at bounding box center [845, 345] width 122 height 38
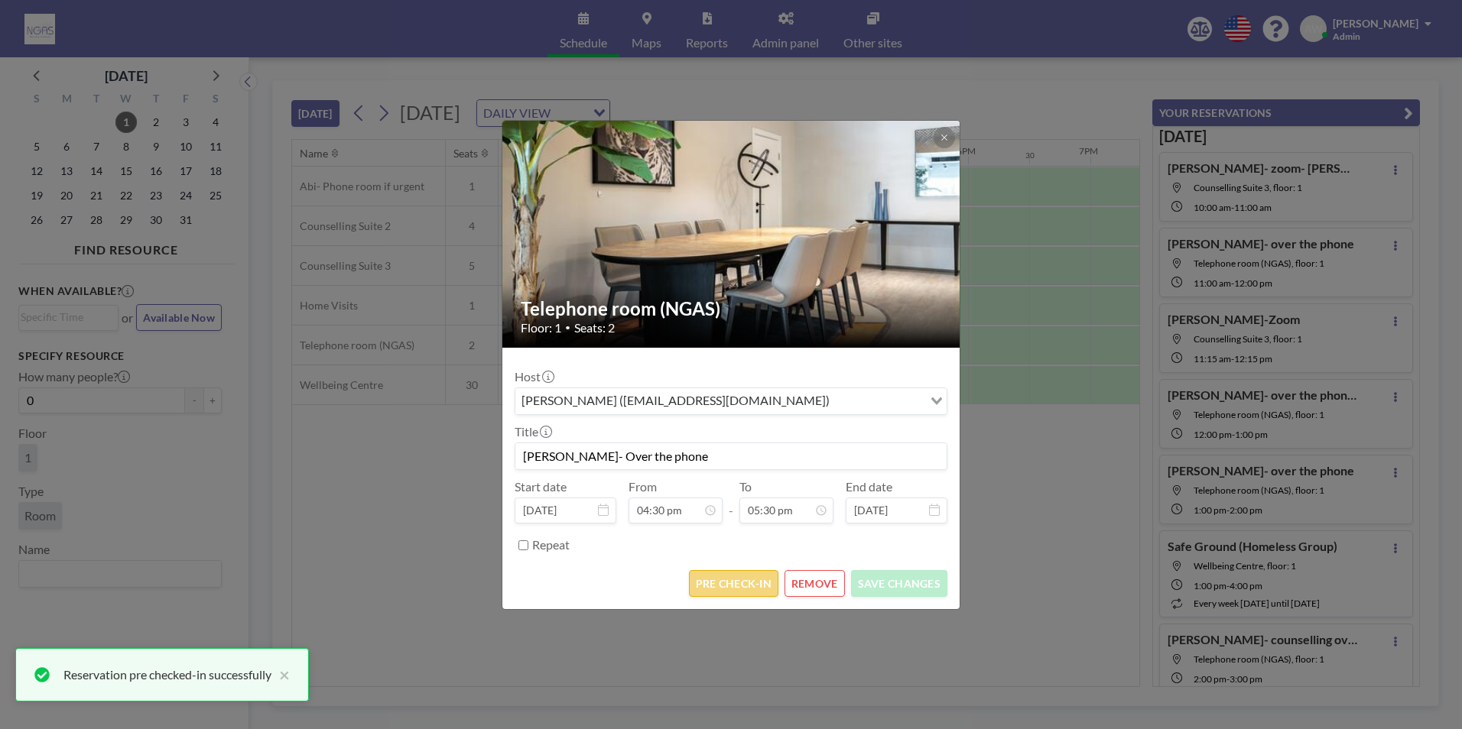
click at [754, 583] on button "PRE CHECK-IN" at bounding box center [733, 583] width 89 height 27
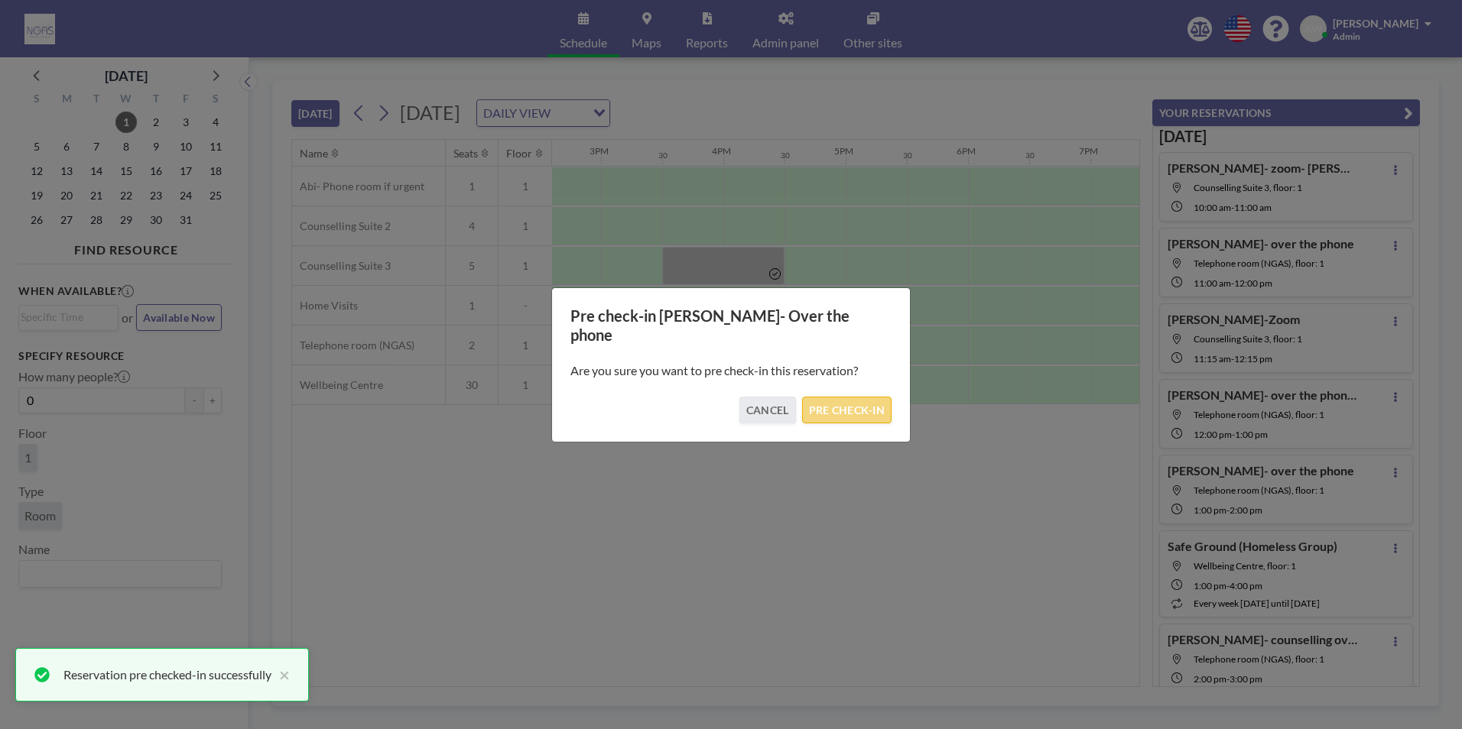
click at [867, 397] on button "PRE CHECK-IN" at bounding box center [846, 410] width 89 height 27
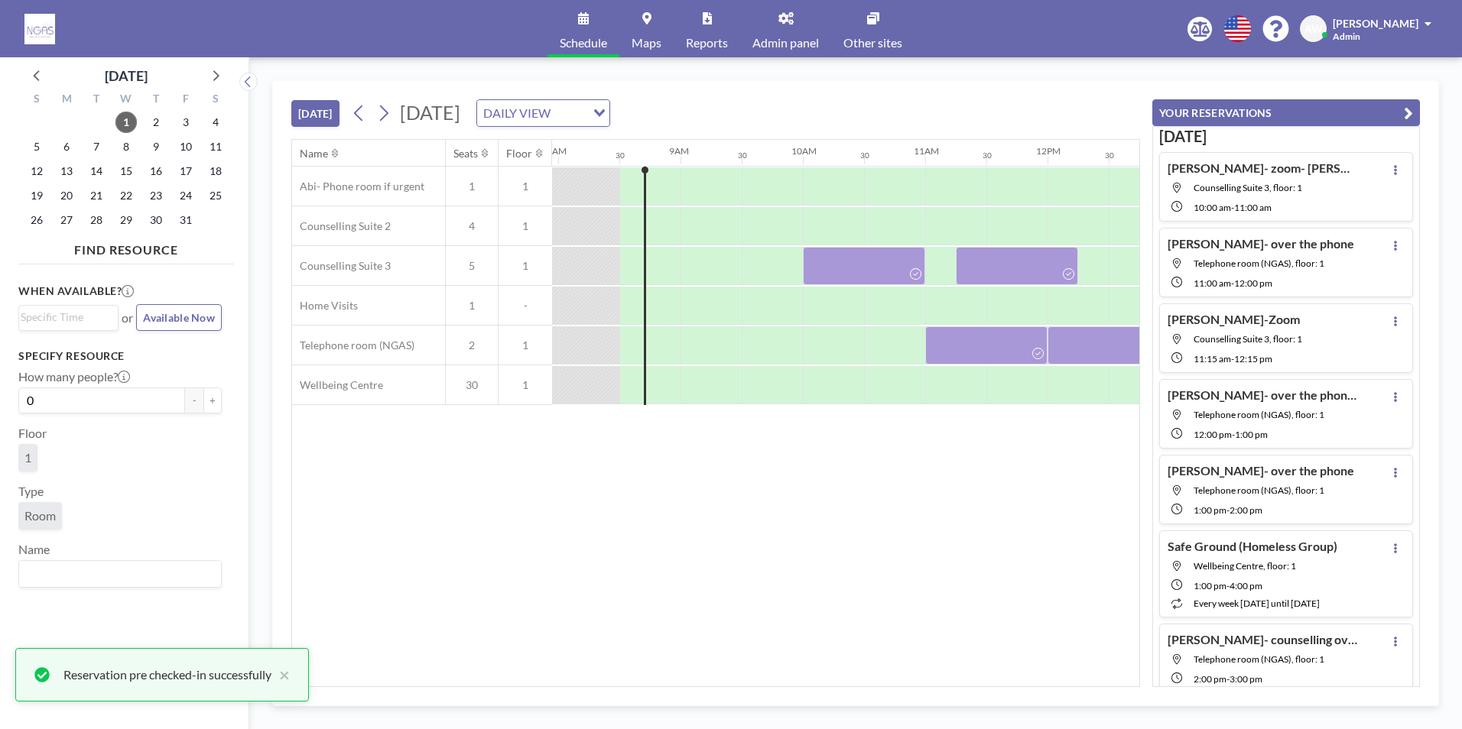
scroll to position [0, 1258]
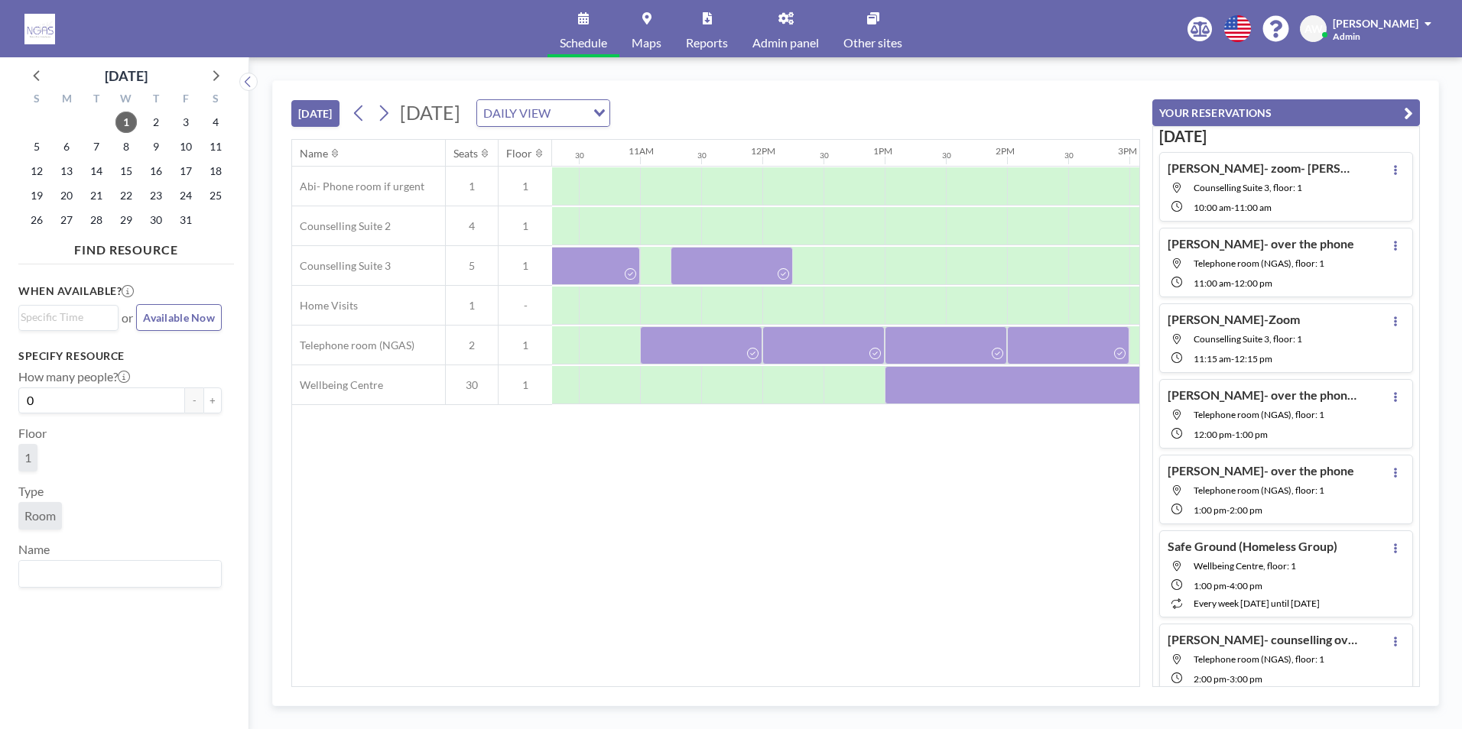
click at [556, 515] on div "Name Seats Floor 12AM 30 1AM 30 2AM 30 3AM 30 4AM 30 5AM 30 6AM 30 7AM 30 8AM 3…" at bounding box center [715, 413] width 847 height 547
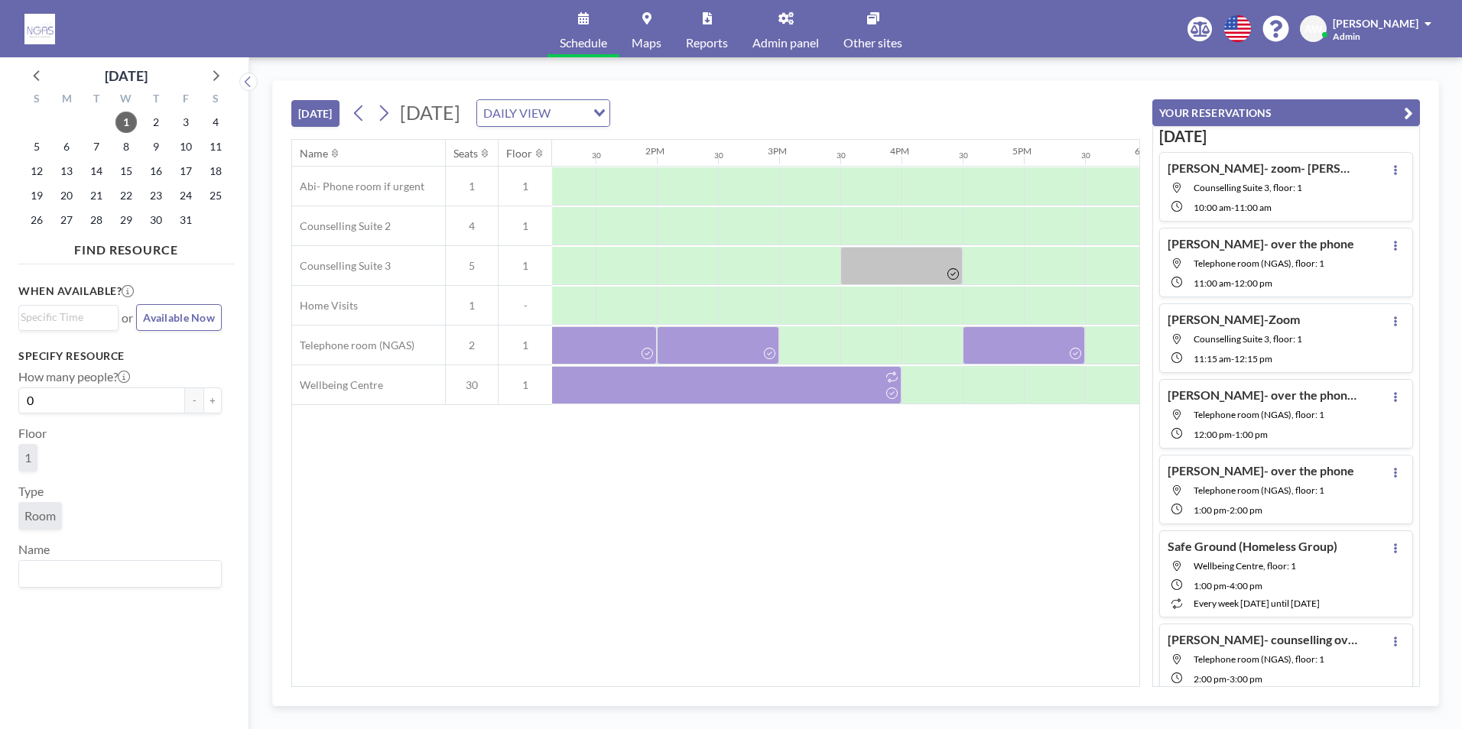
scroll to position [0, 1548]
